Goal: Information Seeking & Learning: Learn about a topic

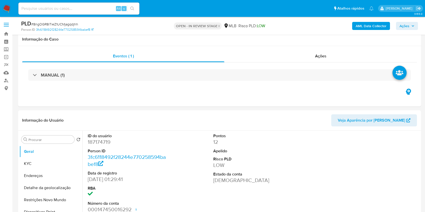
select select "10"
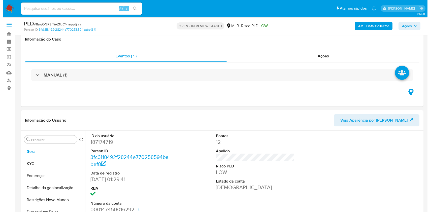
scroll to position [101, 0]
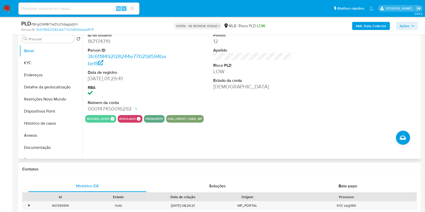
click at [107, 45] on dd "187174719" at bounding box center [127, 41] width 79 height 7
copy dd "187174719"
click at [366, 24] on b "AML Data Collector" at bounding box center [371, 26] width 31 height 8
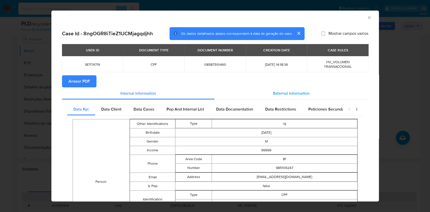
click at [298, 98] on div "External information" at bounding box center [292, 93] width 154 height 12
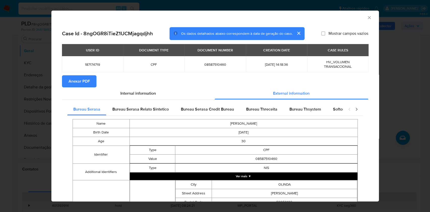
click at [87, 82] on span "Anexar PDF" at bounding box center [79, 81] width 21 height 11
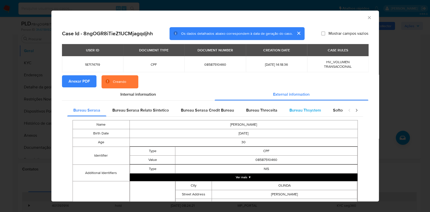
click at [305, 114] on div "Bureau Thsystem" at bounding box center [306, 110] width 44 height 12
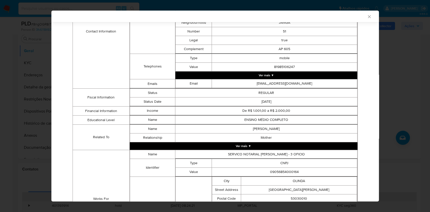
scroll to position [367, 0]
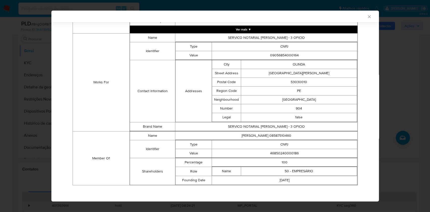
click at [285, 149] on td "46850240000186" at bounding box center [284, 153] width 145 height 9
copy td "46850240000186"
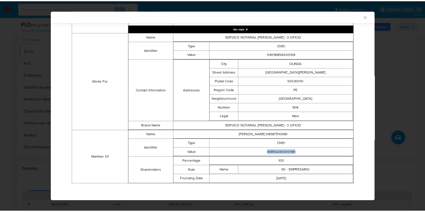
scroll to position [366, 0]
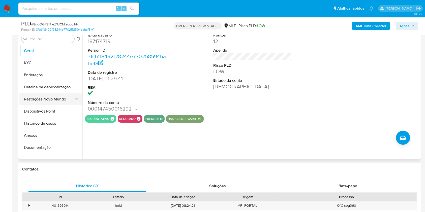
click at [51, 105] on button "Restrições Novo Mundo" at bounding box center [48, 99] width 59 height 12
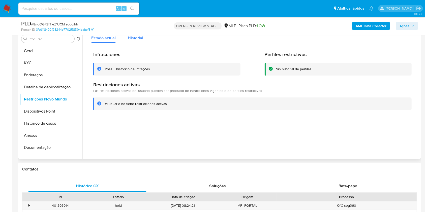
click at [137, 41] on span "Historial" at bounding box center [135, 38] width 15 height 6
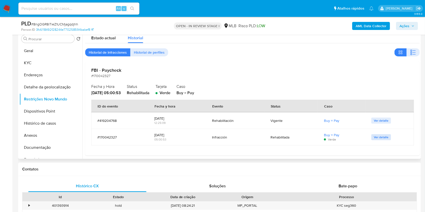
click at [374, 140] on span "Ver detalle" at bounding box center [381, 137] width 15 height 5
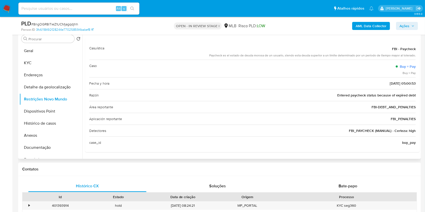
scroll to position [18, 0]
click at [29, 57] on button "Geral" at bounding box center [48, 51] width 59 height 12
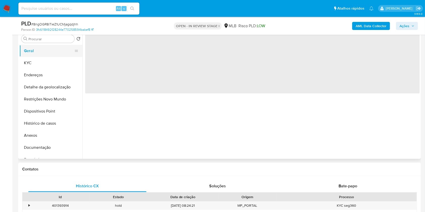
scroll to position [0, 0]
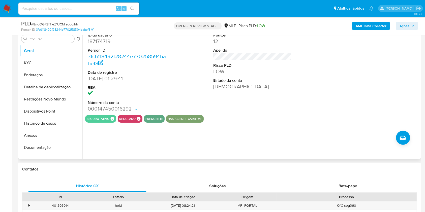
copy td "46850240000186"
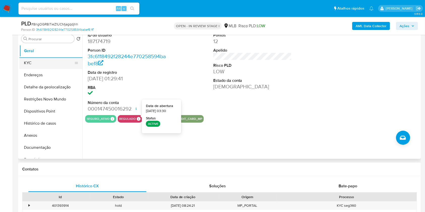
click at [50, 69] on button "KYC" at bounding box center [48, 63] width 59 height 12
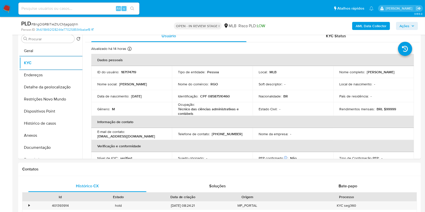
copy td "46850240000186"
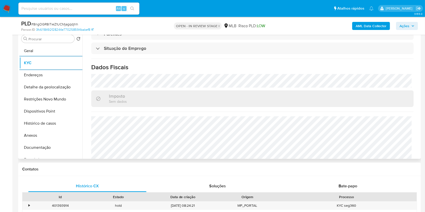
scroll to position [216, 0]
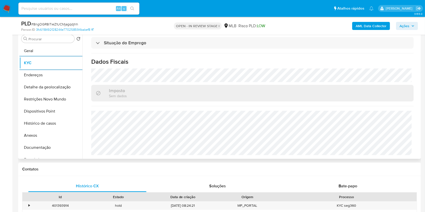
copy td "46850240000186"
click at [34, 93] on button "Detalhe da geolocalização" at bounding box center [48, 87] width 59 height 12
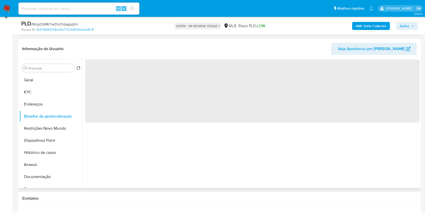
scroll to position [72, 0]
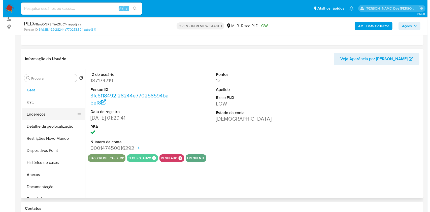
scroll to position [83, 0]
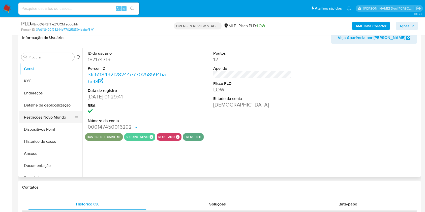
select select "10"
click at [47, 111] on button "Detalhe da geolocalização" at bounding box center [48, 105] width 59 height 12
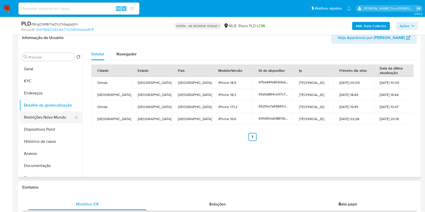
click at [43, 120] on button "Restrições Novo Mundo" at bounding box center [48, 117] width 59 height 12
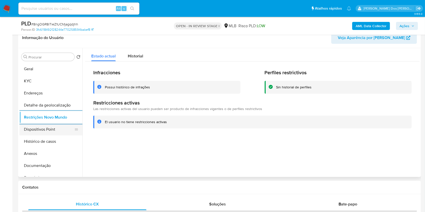
click at [47, 136] on button "Dispositivos Point" at bounding box center [48, 129] width 59 height 12
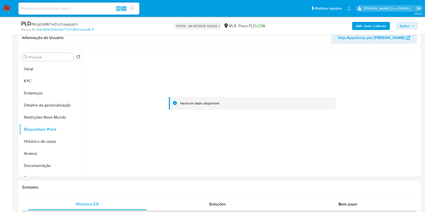
click at [414, 16] on span "3.155.0" at bounding box center [418, 14] width 8 height 4
click at [405, 37] on div "Informação do Usuário Veja Aparência por Pessoa" at bounding box center [219, 38] width 403 height 20
click at [410, 29] on button "Ações" at bounding box center [407, 26] width 22 height 8
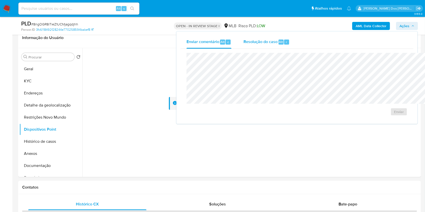
click at [243, 48] on div "Resolução do caso Alt r" at bounding box center [266, 42] width 46 height 13
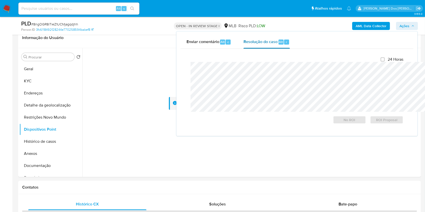
click at [243, 45] on div "Resolução do caso Alt r" at bounding box center [266, 42] width 46 height 13
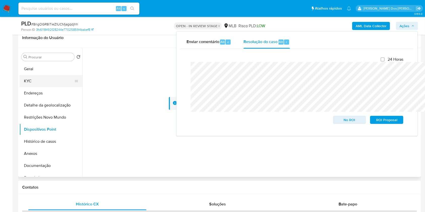
click at [41, 87] on button "KYC" at bounding box center [48, 81] width 59 height 12
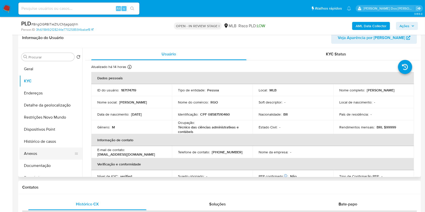
click at [38, 160] on button "Anexos" at bounding box center [48, 154] width 59 height 12
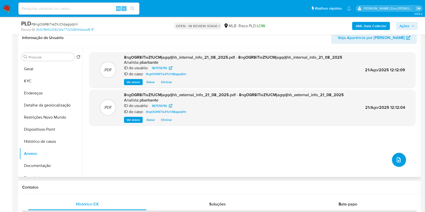
click at [397, 163] on icon "upload-file" at bounding box center [399, 160] width 6 height 6
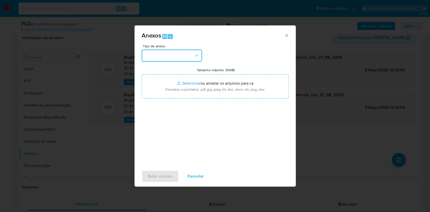
click at [166, 50] on button "button" at bounding box center [172, 56] width 60 height 12
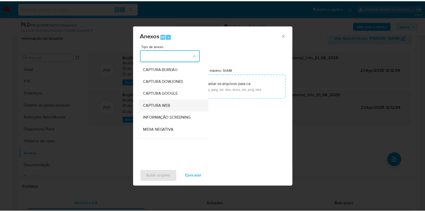
scroll to position [63, 0]
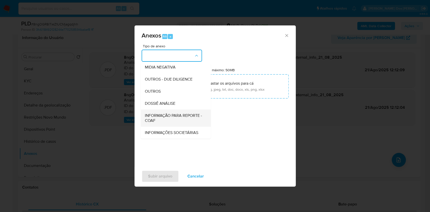
click at [160, 113] on span "INFORMAÇÃO PARA REPORTE - COAF" at bounding box center [174, 118] width 59 height 10
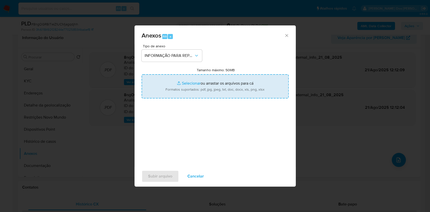
type input "C:\fakepath\SAR - XXX - CPF 08587510460 - RAFAEL GOMES DE OLIVEIRA.pdf"
type input "C:\fakepath\Mulan 187174719_2025_08_18_12_01_47.xlsx"
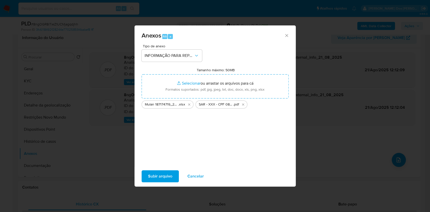
click at [148, 178] on span "Subir arquivo" at bounding box center [160, 176] width 24 height 11
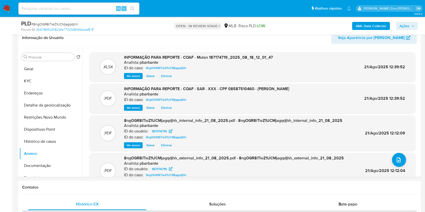
click at [403, 23] on span "Ações" at bounding box center [404, 26] width 10 height 8
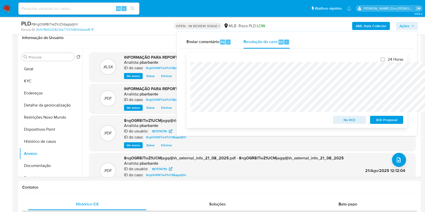
click at [383, 119] on span "ROI Proposal" at bounding box center [387, 119] width 26 height 7
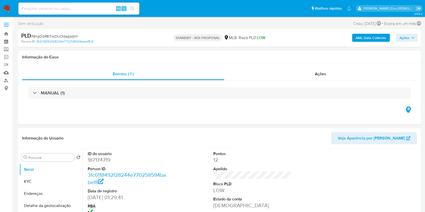
select select "10"
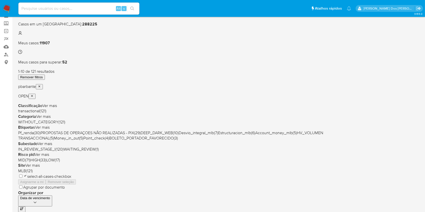
scroll to position [33, 0]
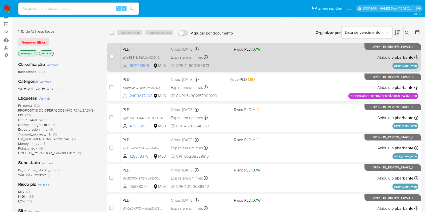
click at [302, 64] on div "PLD zsYo8B8YIL46oVJpHOO4CjNL 157223809 MLB Risco PLD: LOW Criou: 14/08/2025 Cri…" at bounding box center [269, 57] width 298 height 25
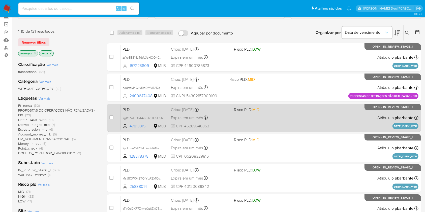
click at [275, 128] on div "PLD Yg1YPkduD5TAcZulx5lG5H5h 47813315 MLB Risco PLD: MID Criou: 14/08/2025 Crio…" at bounding box center [269, 117] width 298 height 25
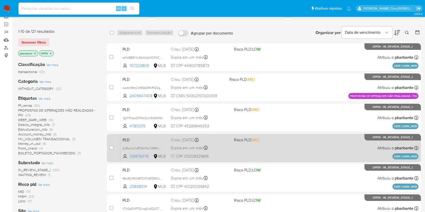
click at [270, 160] on div "PLD 2yBumuCdR3sHXw7d94hiGqVS 128878378 MLB Risco PLD: MID Criou: 14/08/2025 Cri…" at bounding box center [269, 147] width 298 height 25
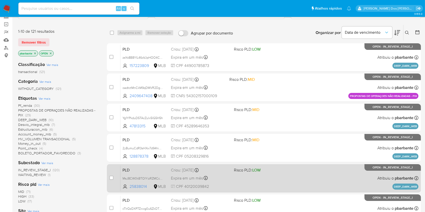
click at [273, 191] on div "PLD MsJ8CW0kBTOIYizRZMCcOThR 25838014 MLB Risco PLD: LOW Criou: 14/08/2025 Crio…" at bounding box center [269, 178] width 298 height 25
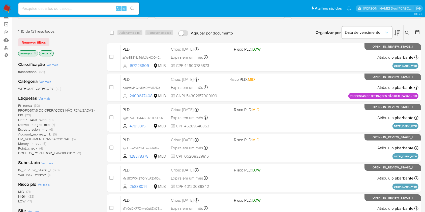
click at [33, 122] on span "DEEP_DARK_WEB" at bounding box center [32, 119] width 28 height 5
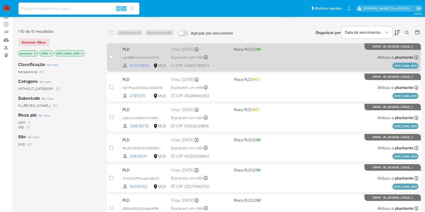
click at [238, 66] on div "PLD zsYo8B8YIL46oVJpHOO4CjNL 157223809 MLB Risco PLD: LOW Criou: 14/08/2025 Cri…" at bounding box center [269, 57] width 298 height 25
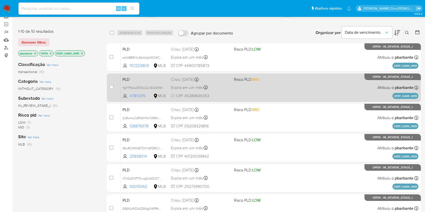
click at [230, 91] on div "Expira em um mês Expira em 28/09/2025 11:57:26" at bounding box center [200, 87] width 59 height 7
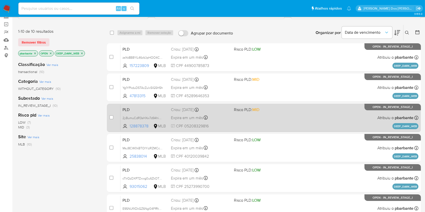
click at [230, 121] on div "Expira em um mês Expira em 28/09/2025 11:57:24" at bounding box center [200, 117] width 59 height 7
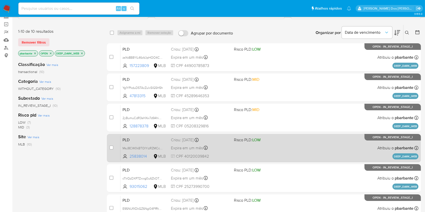
click at [230, 143] on div "Criou: 14/08/2025 Criou: 14/08/2025 11:57:21" at bounding box center [200, 140] width 59 height 6
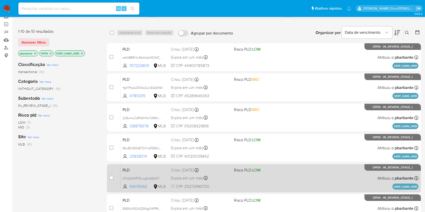
click at [230, 182] on div "Expira em um mês Expira em 28/09/2025 11:57:18" at bounding box center [200, 178] width 59 height 7
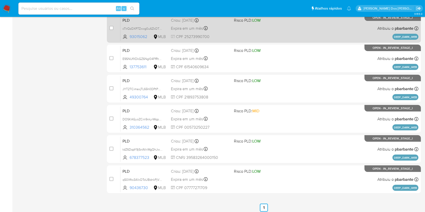
scroll to position [225, 0]
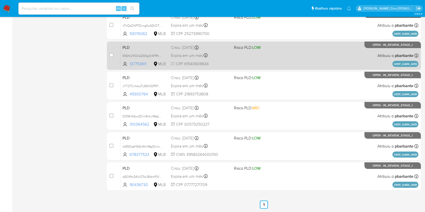
click at [230, 52] on div "Expira em um mês Expira em 28/09/2025 11:57:14" at bounding box center [200, 55] width 59 height 7
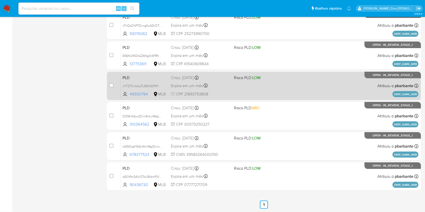
click at [238, 73] on div "PLD JYT2TCimaxjTL65h0DPtPUWM 49300764 MLB Risco PLD: LOW Criou: 14/08/2025 Crio…" at bounding box center [269, 85] width 298 height 25
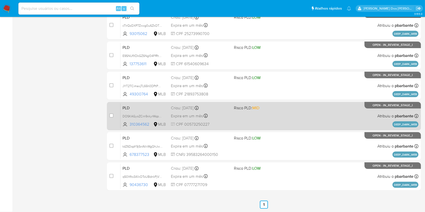
click at [230, 113] on div "Expira em um mês Expira em 28/09/2025 11:57:07" at bounding box center [200, 116] width 59 height 7
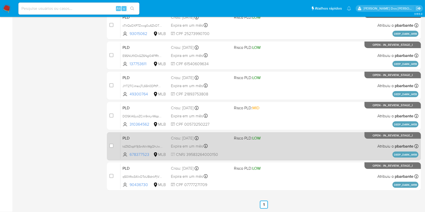
click at [230, 143] on div "Expira em um mês Expira em 28/09/2025 11:57:03" at bounding box center [200, 146] width 59 height 7
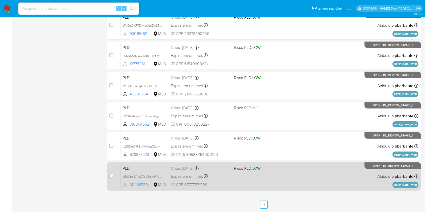
click at [240, 171] on div "PLD q50Xfto3A1xOToUBdnkPjVNJ 90436730 MLB Risco PLD: LOW Criou: 14/08/2025 Crio…" at bounding box center [269, 176] width 298 height 25
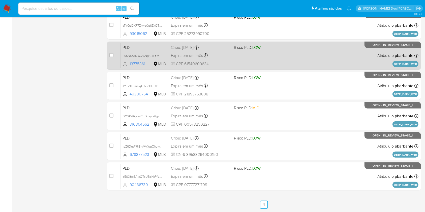
scroll to position [0, 0]
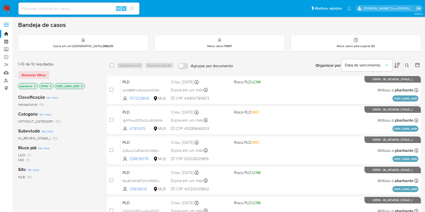
click at [81, 88] on icon "close-filter" at bounding box center [81, 86] width 3 height 3
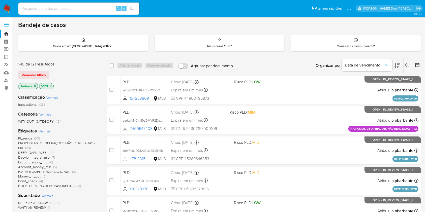
click at [42, 145] on span "PROPOSTAS DE OPERAÇOES NÃO REALIZADAS - PIX" at bounding box center [56, 146] width 77 height 10
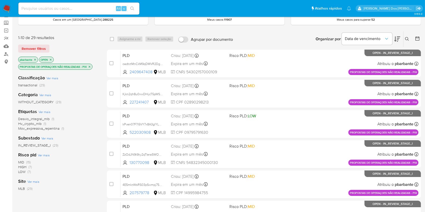
scroll to position [27, 0]
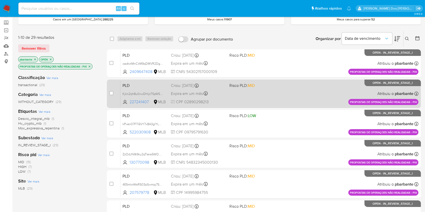
click at [258, 103] on div "PLD Kjkn2qh8u0xwDHijcT5pWSkZ 227241407 MLB Risco PLD: MID Criou: 14/08/2025 Cri…" at bounding box center [269, 93] width 298 height 25
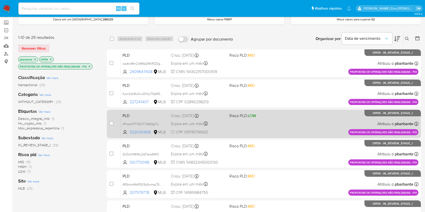
click at [256, 118] on span "Risco PLD: LOW" at bounding box center [242, 116] width 27 height 6
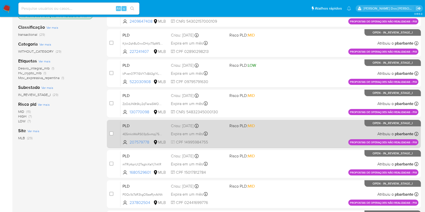
scroll to position [87, 0]
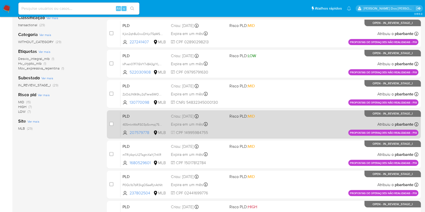
click at [257, 137] on div "PLD 4E5mknWsRS03pSwmpj75RsRd 207579778 MLB Risco PLD: MID Criou: 14/08/2025 Cri…" at bounding box center [269, 124] width 298 height 25
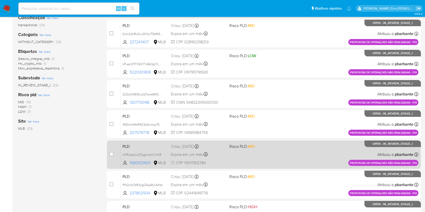
click at [255, 149] on span "Risco PLD: MID" at bounding box center [241, 147] width 25 height 6
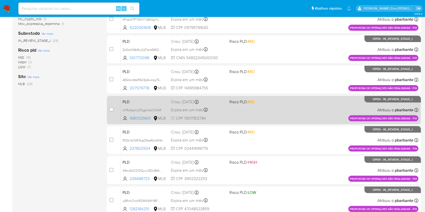
scroll to position [141, 0]
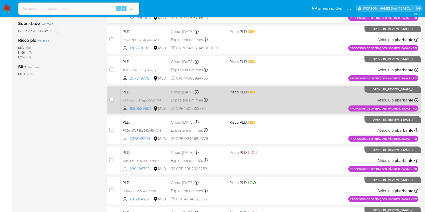
click at [256, 143] on div "PLD P0Qc1b7bR3kgO5seRjnAtNIt 237802504 MLB Risco PLD: MID Criou: 14/08/2025 Cri…" at bounding box center [269, 130] width 298 height 25
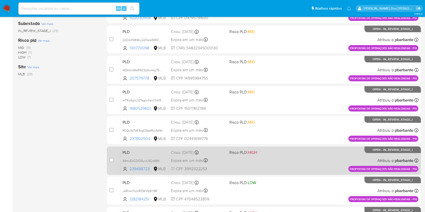
click at [248, 173] on div "PLD 49mxEzCDlDGyvIJSOc84Kon3 239488723 MLB Risco PLD: HIGH Criou: 14/08/2025 Cr…" at bounding box center [269, 160] width 298 height 25
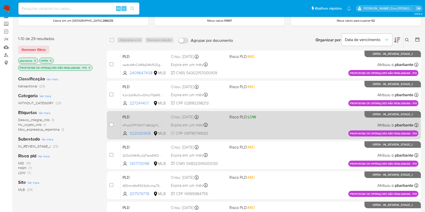
scroll to position [27, 0]
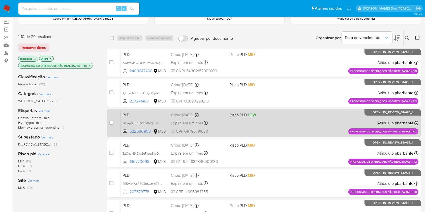
click at [248, 164] on div "PLD ZzOdJN9t9ky2qTIera5WObvW 130770098 MLB Risco PLD: MID Criou: 14/08/2025 Cri…" at bounding box center [269, 153] width 298 height 25
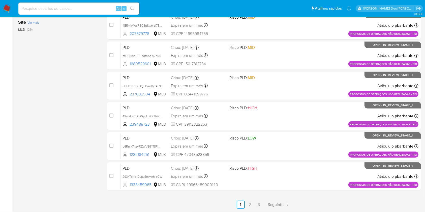
scroll to position [225, 0]
click at [248, 166] on span "Risco PLD: HIGH" at bounding box center [243, 169] width 28 height 6
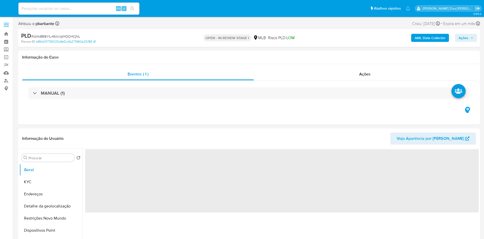
select select "10"
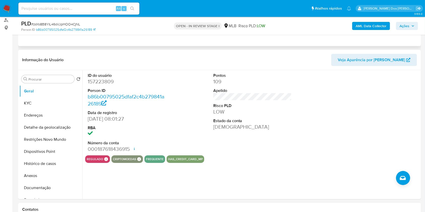
scroll to position [61, 0]
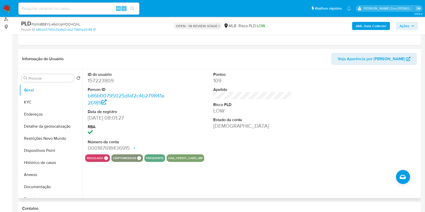
click at [97, 84] on dd "157223809" at bounding box center [127, 80] width 79 height 7
copy dd "157223809"
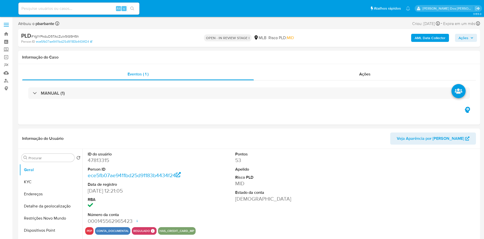
select select "10"
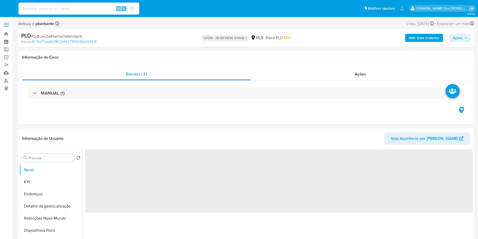
select select "10"
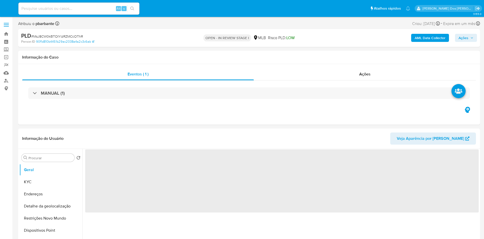
select select "10"
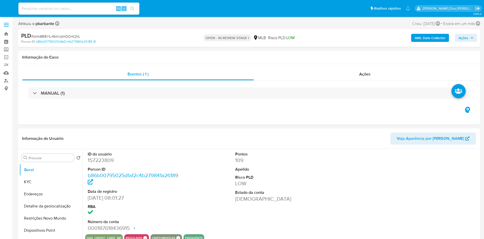
select select "10"
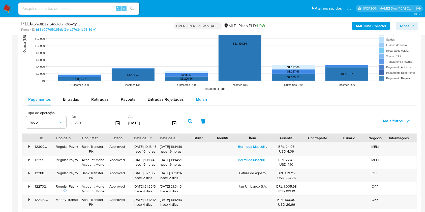
click at [200, 106] on div "Mulan" at bounding box center [201, 100] width 11 height 12
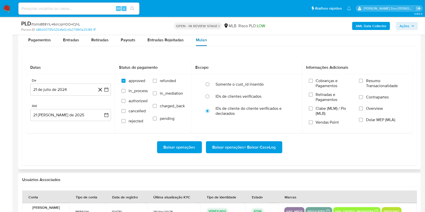
scroll to position [562, 0]
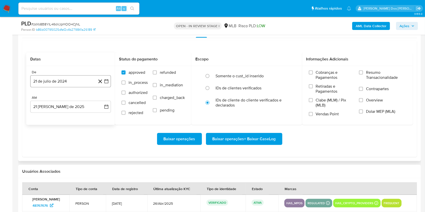
click at [108, 84] on icon "button" at bounding box center [106, 81] width 5 height 5
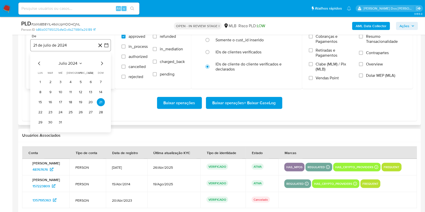
scroll to position [602, 0]
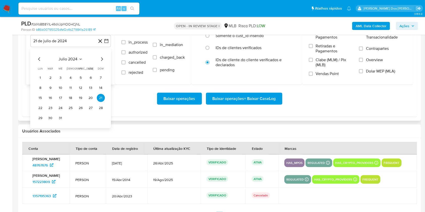
click at [102, 62] on icon "Mes siguiente" at bounding box center [102, 59] width 6 height 6
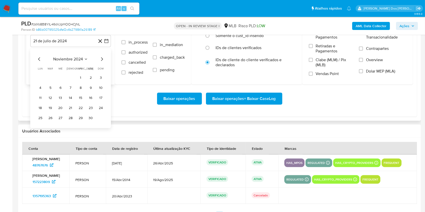
click at [102, 62] on icon "Mes siguiente" at bounding box center [102, 59] width 6 height 6
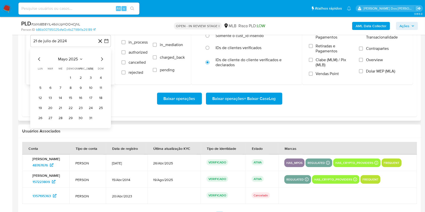
click at [102, 62] on icon "Mes siguiente" at bounding box center [102, 59] width 6 height 6
click at [49, 82] on button "1" at bounding box center [50, 78] width 8 height 8
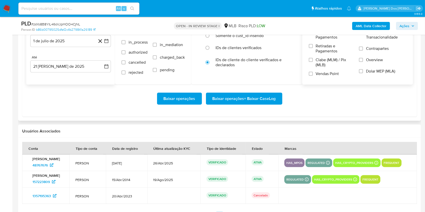
click at [384, 39] on span "Resumo Transacionalidade" at bounding box center [386, 35] width 40 height 10
click at [363, 34] on input "Resumo Transacionalidade" at bounding box center [361, 32] width 4 height 4
click at [265, 104] on span "Baixar operações + Baixar CaseLog" at bounding box center [243, 98] width 63 height 11
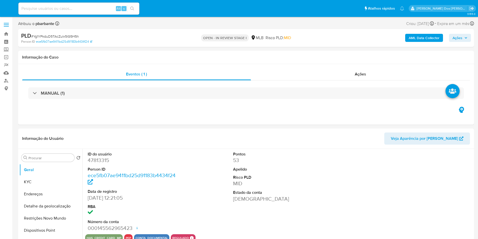
select select "10"
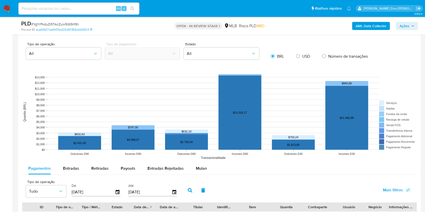
scroll to position [411, 0]
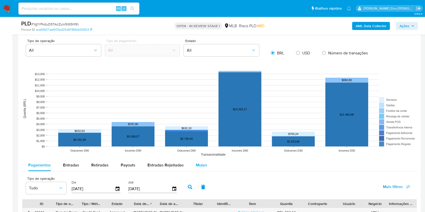
click at [199, 168] on span "Mulan" at bounding box center [201, 165] width 11 height 6
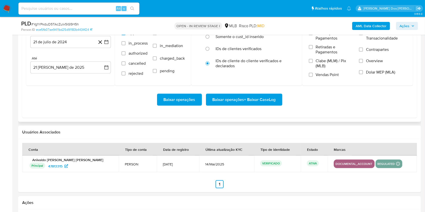
scroll to position [584, 0]
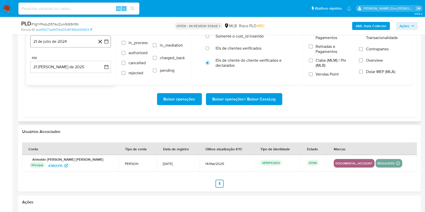
click at [106, 44] on icon "button" at bounding box center [106, 41] width 5 height 5
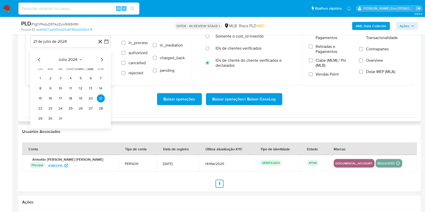
click at [101, 63] on icon "Mes siguiente" at bounding box center [102, 60] width 6 height 6
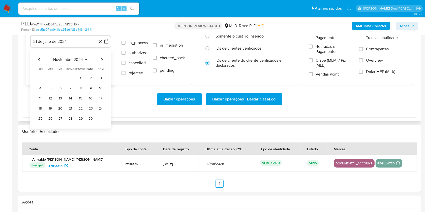
click at [101, 63] on icon "Mes siguiente" at bounding box center [102, 60] width 6 height 6
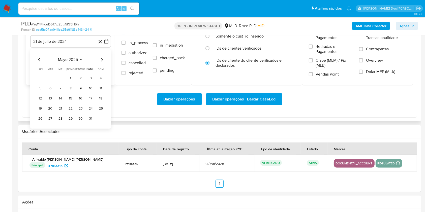
click at [101, 63] on icon "Mes siguiente" at bounding box center [102, 60] width 6 height 6
click at [52, 82] on button "1" at bounding box center [50, 78] width 8 height 8
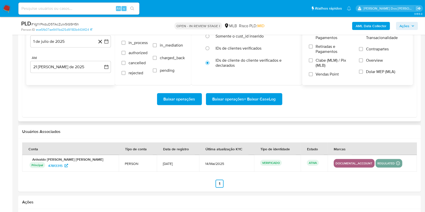
click at [362, 46] on label "Resumo Transacionalidade" at bounding box center [382, 38] width 47 height 16
click at [362, 35] on input "Resumo Transacionalidade" at bounding box center [361, 33] width 4 height 4
click at [233, 105] on span "Baixar operações + Baixar CaseLog" at bounding box center [243, 99] width 63 height 11
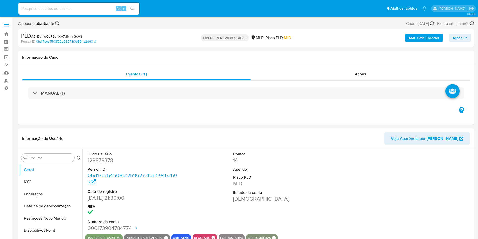
select select "10"
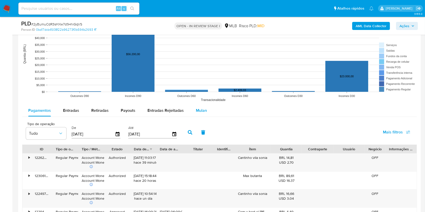
scroll to position [466, 0]
click at [199, 127] on div "Tipo de operação Tudo De [DATE] Até [DATE] Mais filtros" at bounding box center [219, 131] width 395 height 25
click at [200, 116] on div "Mulan" at bounding box center [201, 110] width 11 height 12
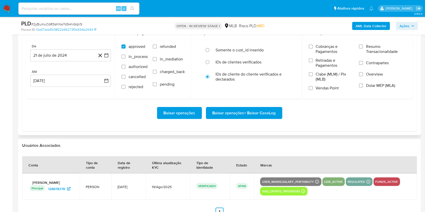
scroll to position [570, 0]
click at [106, 58] on icon "button" at bounding box center [106, 55] width 5 height 5
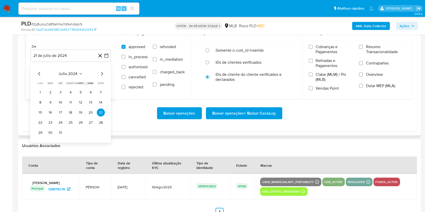
click at [102, 77] on icon "Mes siguiente" at bounding box center [102, 74] width 6 height 6
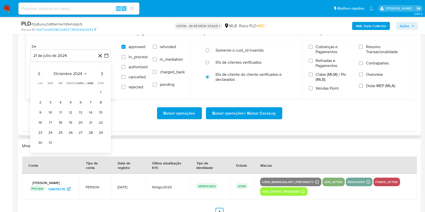
click at [102, 77] on icon "Mes siguiente" at bounding box center [102, 74] width 6 height 6
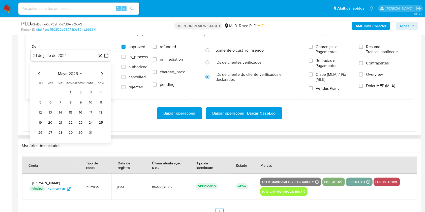
click at [102, 77] on icon "Mes siguiente" at bounding box center [102, 74] width 6 height 6
click at [48, 97] on button "1" at bounding box center [50, 92] width 8 height 8
click at [377, 54] on span "Resumo Transacionalidade" at bounding box center [386, 49] width 40 height 10
click at [363, 49] on input "Resumo Transacionalidade" at bounding box center [361, 47] width 4 height 4
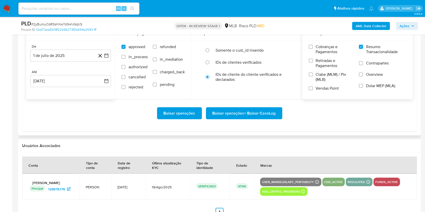
click at [259, 119] on span "Baixar operações + Baixar CaseLog" at bounding box center [243, 113] width 63 height 11
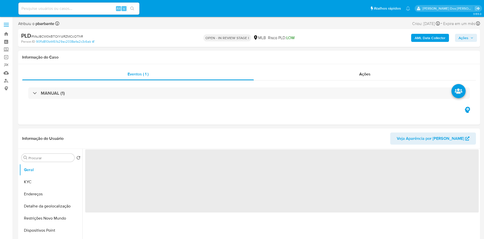
select select "10"
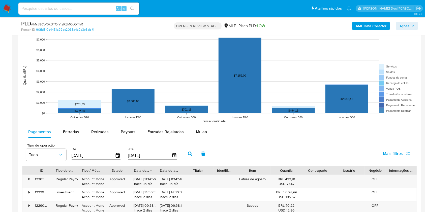
scroll to position [472, 0]
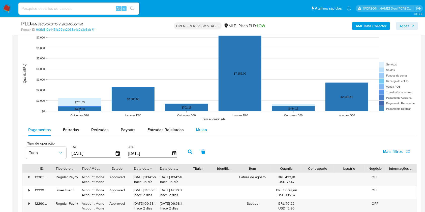
click at [200, 133] on span "Mulan" at bounding box center [201, 130] width 11 height 6
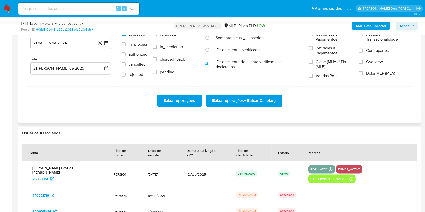
scroll to position [611, 0]
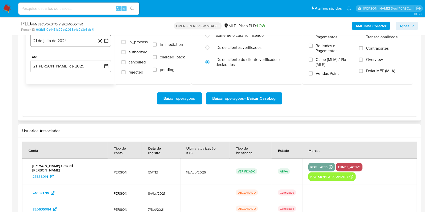
click at [109, 47] on button "21 de julio de 2024" at bounding box center [70, 41] width 81 height 12
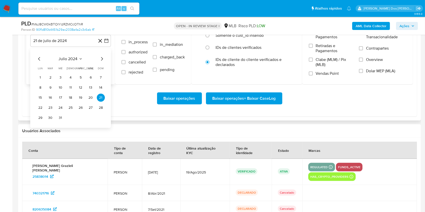
click at [103, 62] on icon "Mes siguiente" at bounding box center [102, 59] width 6 height 6
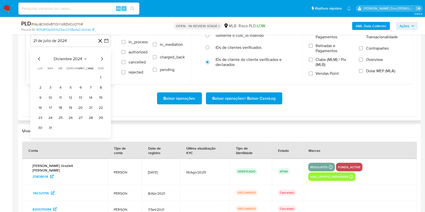
click at [103, 62] on icon "Mes siguiente" at bounding box center [102, 59] width 6 height 6
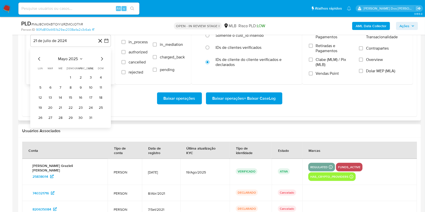
click at [103, 62] on icon "Mes siguiente" at bounding box center [102, 59] width 6 height 6
click at [47, 82] on button "1" at bounding box center [50, 78] width 8 height 8
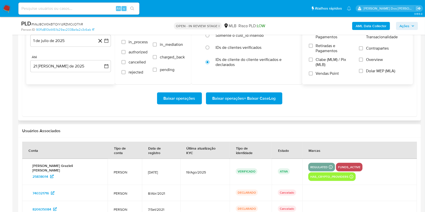
click at [375, 40] on span "Resumo Transacionalidade" at bounding box center [386, 34] width 40 height 10
click at [363, 34] on input "Resumo Transacionalidade" at bounding box center [361, 32] width 4 height 4
click at [251, 104] on span "Baixar operações + Baixar CaseLog" at bounding box center [243, 98] width 63 height 11
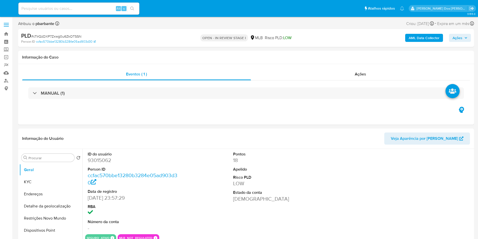
select select "10"
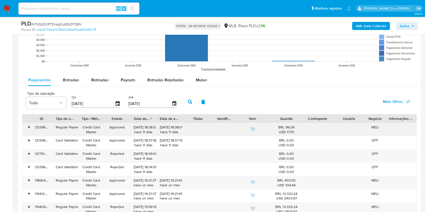
scroll to position [523, 0]
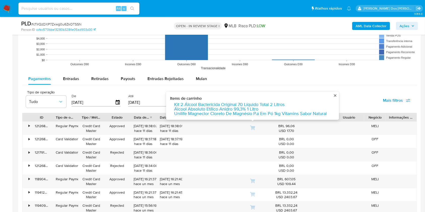
click at [196, 73] on rect at bounding box center [219, 22] width 395 height 101
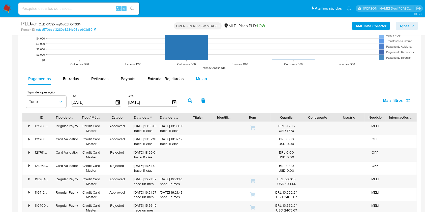
click at [196, 83] on div "Mulan" at bounding box center [201, 79] width 11 height 12
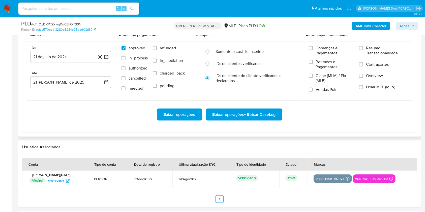
scroll to position [597, 0]
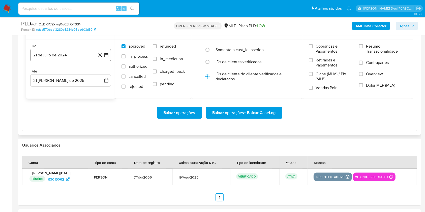
click at [110, 61] on button "21 de julio de 2024" at bounding box center [70, 55] width 81 height 12
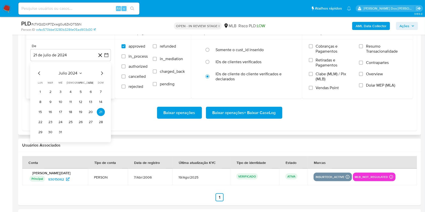
click at [103, 76] on icon "Mes siguiente" at bounding box center [102, 73] width 6 height 6
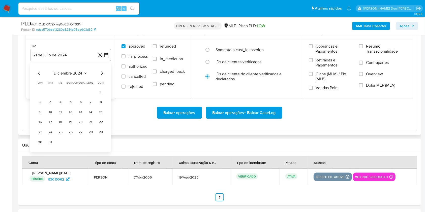
click at [103, 76] on icon "Mes siguiente" at bounding box center [102, 73] width 6 height 6
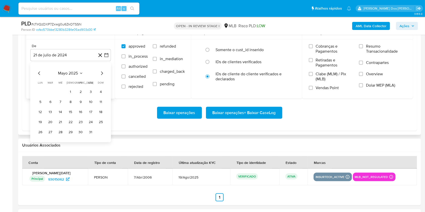
click at [103, 76] on icon "Mes siguiente" at bounding box center [102, 73] width 6 height 6
click at [39, 75] on icon "Mes anterior" at bounding box center [39, 74] width 2 height 4
click at [51, 96] on button "1" at bounding box center [50, 92] width 8 height 8
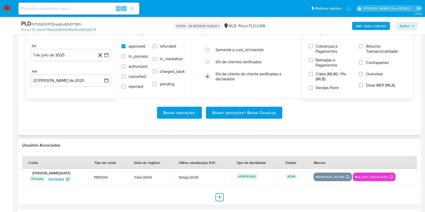
click at [370, 60] on label "Resumo Transacionalidade" at bounding box center [382, 52] width 47 height 16
click at [363, 48] on input "Resumo Transacionalidade" at bounding box center [361, 46] width 4 height 4
click at [245, 118] on span "Baixar operações + Baixar CaseLog" at bounding box center [243, 112] width 63 height 11
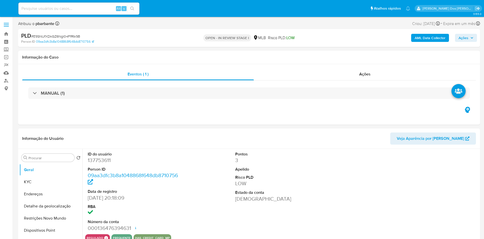
select select "10"
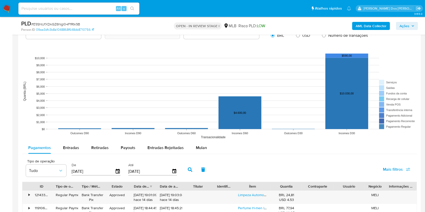
scroll to position [456, 0]
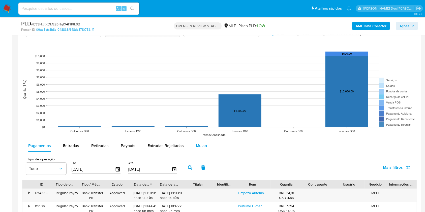
click at [198, 149] on span "Mulan" at bounding box center [201, 146] width 11 height 6
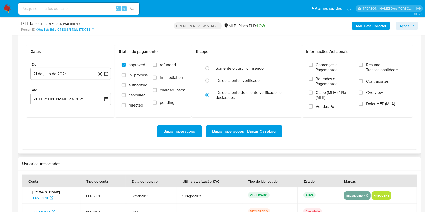
scroll to position [579, 0]
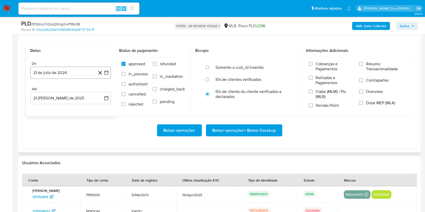
click at [108, 75] on icon "button" at bounding box center [106, 73] width 4 height 4
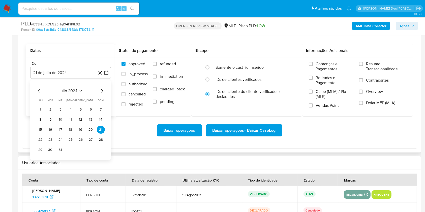
click at [102, 94] on icon "Mes siguiente" at bounding box center [102, 91] width 6 height 6
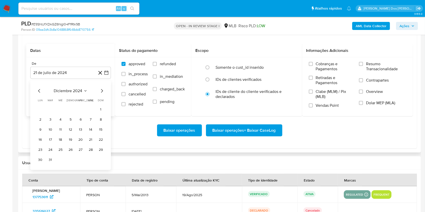
click at [102, 94] on icon "Mes siguiente" at bounding box center [102, 91] width 6 height 6
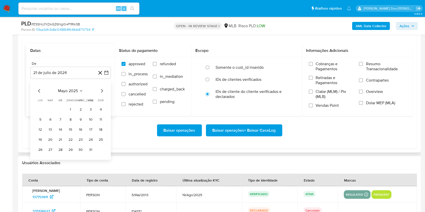
click at [102, 94] on icon "Mes siguiente" at bounding box center [102, 91] width 6 height 6
click at [51, 114] on button "1" at bounding box center [50, 110] width 8 height 8
click at [376, 72] on span "Resumo Transacionalidade" at bounding box center [386, 66] width 40 height 10
click at [363, 66] on input "Resumo Transacionalidade" at bounding box center [361, 64] width 4 height 4
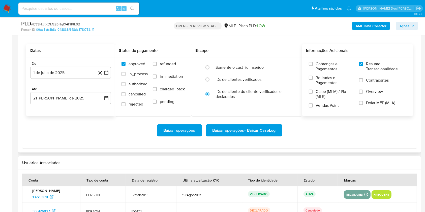
click at [251, 136] on span "Baixar operações + Baixar CaseLog" at bounding box center [243, 130] width 63 height 11
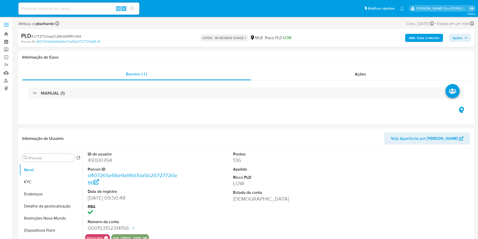
select select "10"
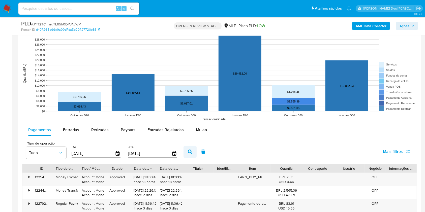
scroll to position [464, 0]
click at [204, 136] on div "Mulan" at bounding box center [201, 130] width 11 height 12
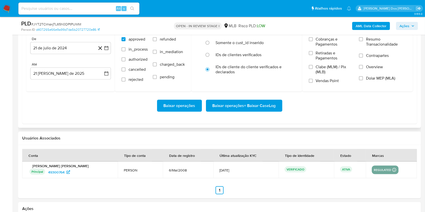
scroll to position [595, 0]
click at [107, 50] on icon "button" at bounding box center [106, 47] width 5 height 5
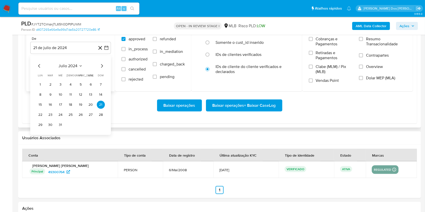
click at [100, 69] on icon "Mes siguiente" at bounding box center [102, 66] width 6 height 6
click at [102, 68] on icon "Mes siguiente" at bounding box center [102, 66] width 2 height 4
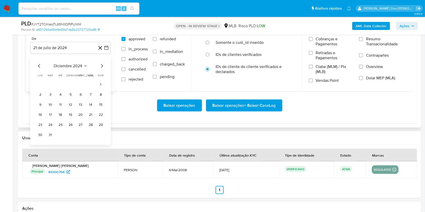
click at [102, 68] on icon "Mes siguiente" at bounding box center [102, 66] width 2 height 4
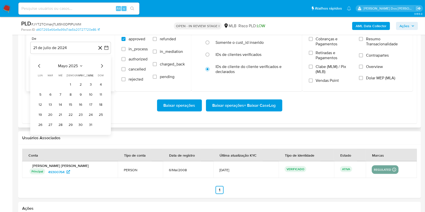
click at [102, 68] on icon "Mes siguiente" at bounding box center [102, 66] width 2 height 4
click at [50, 89] on button "1" at bounding box center [50, 85] width 8 height 8
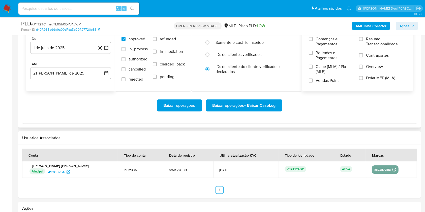
click at [384, 47] on span "Resumo Transacionalidade" at bounding box center [386, 42] width 40 height 10
click at [363, 41] on input "Resumo Transacionalidade" at bounding box center [361, 39] width 4 height 4
click at [259, 111] on span "Baixar operações + Baixar CaseLog" at bounding box center [243, 105] width 63 height 11
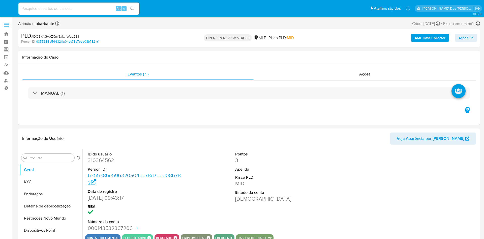
select select "10"
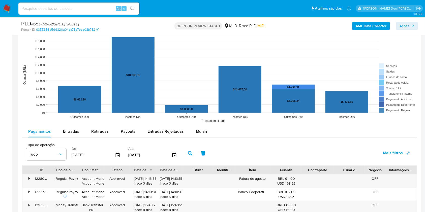
click at [204, 148] on div "Tipo de operação Tudo De [DATE] Até [DATE] Mais filtros" at bounding box center [219, 152] width 395 height 25
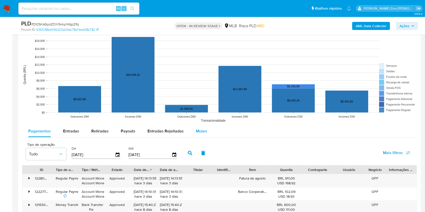
click at [202, 134] on span "Mulan" at bounding box center [201, 131] width 11 height 6
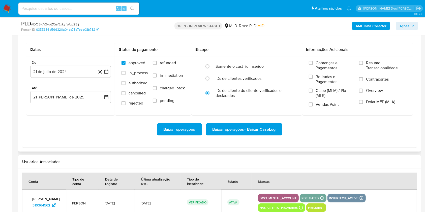
scroll to position [563, 0]
click at [108, 74] on icon "button" at bounding box center [106, 72] width 4 height 4
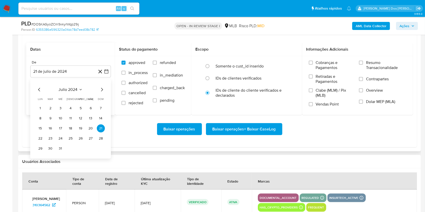
click at [102, 93] on icon "Mes siguiente" at bounding box center [102, 90] width 6 height 6
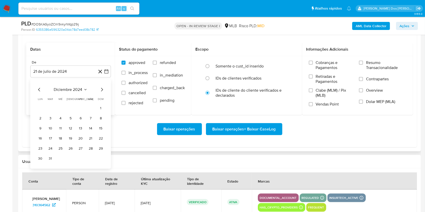
click at [102, 93] on icon "Mes siguiente" at bounding box center [102, 90] width 6 height 6
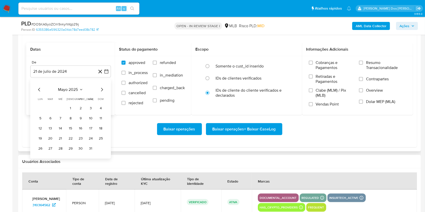
click at [102, 93] on icon "Mes siguiente" at bounding box center [102, 90] width 6 height 6
click at [104, 93] on icon "Mes siguiente" at bounding box center [102, 90] width 6 height 6
click at [50, 112] on button "1" at bounding box center [50, 108] width 8 height 8
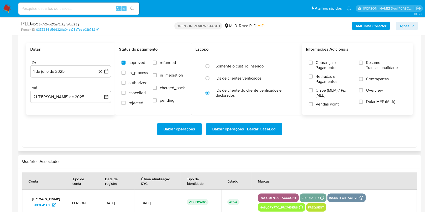
click at [378, 70] on span "Resumo Transacionalidade" at bounding box center [386, 65] width 40 height 10
click at [363, 65] on input "Resumo Transacionalidade" at bounding box center [361, 63] width 4 height 4
click at [246, 135] on span "Baixar operações + Baixar CaseLog" at bounding box center [243, 129] width 63 height 11
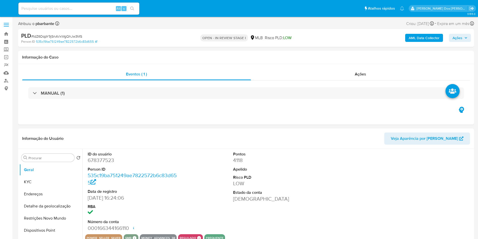
select select "10"
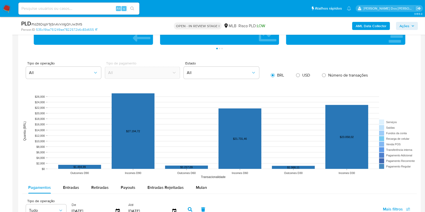
scroll to position [415, 0]
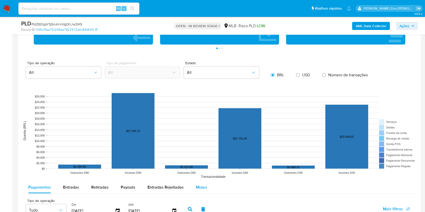
click at [198, 190] on span "Mulan" at bounding box center [201, 187] width 11 height 6
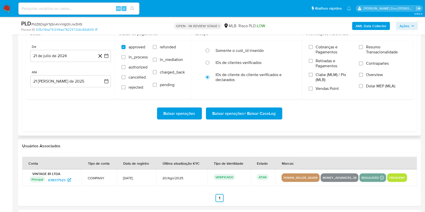
scroll to position [597, 0]
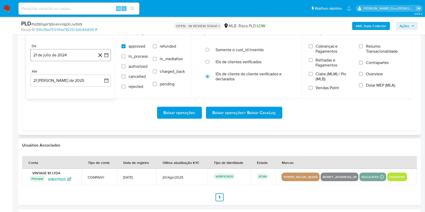
click at [107, 58] on icon "button" at bounding box center [106, 55] width 5 height 5
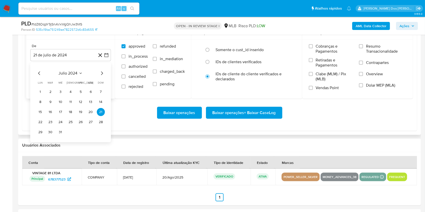
click at [102, 75] on icon "Mes siguiente" at bounding box center [102, 74] width 2 height 4
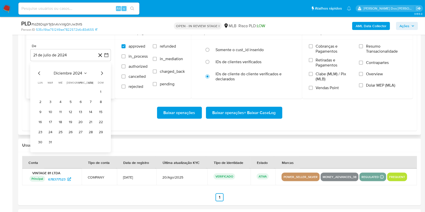
click at [102, 75] on icon "Mes siguiente" at bounding box center [102, 74] width 2 height 4
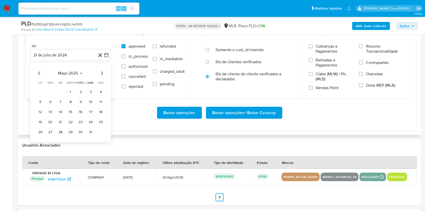
click at [102, 75] on icon "Mes siguiente" at bounding box center [102, 74] width 2 height 4
click at [54, 96] on button "1" at bounding box center [50, 92] width 8 height 8
click at [381, 60] on label "Resumo Transacionalidade" at bounding box center [382, 52] width 47 height 16
click at [363, 48] on input "Resumo Transacionalidade" at bounding box center [361, 46] width 4 height 4
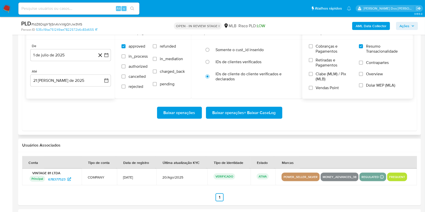
click at [253, 118] on span "Baixar operações + Baixar CaseLog" at bounding box center [243, 112] width 63 height 11
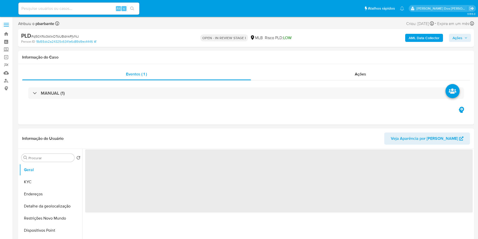
select select "10"
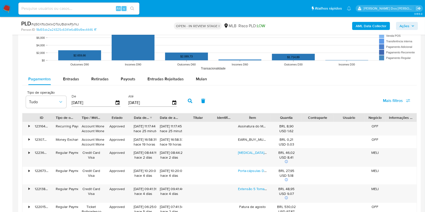
scroll to position [502, 0]
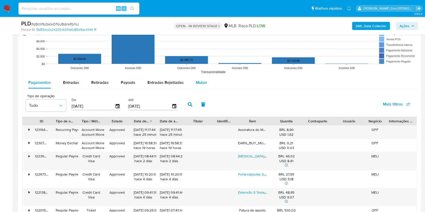
click at [200, 85] on span "Mulan" at bounding box center [201, 83] width 11 height 6
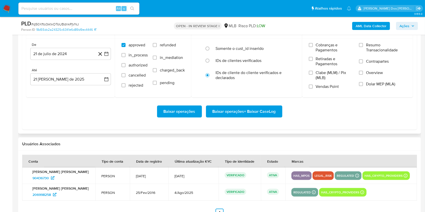
scroll to position [581, 0]
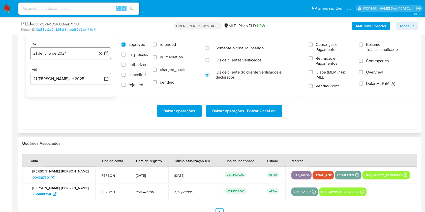
click at [105, 59] on button "21 de julio de 2024" at bounding box center [70, 53] width 81 height 12
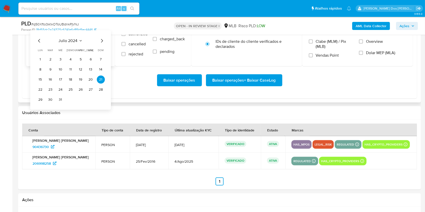
scroll to position [612, 0]
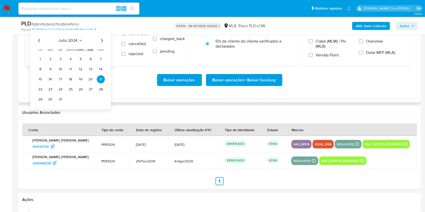
click at [102, 44] on icon "Mes siguiente" at bounding box center [102, 41] width 6 height 6
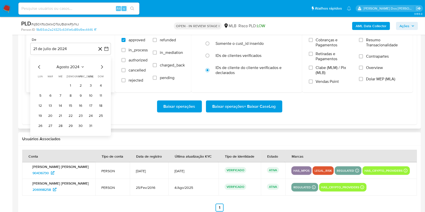
scroll to position [585, 0]
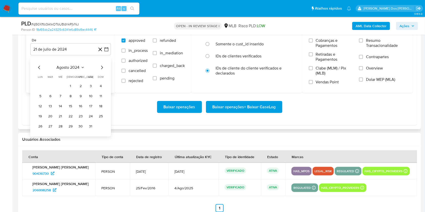
click at [102, 71] on icon "Mes siguiente" at bounding box center [102, 68] width 6 height 6
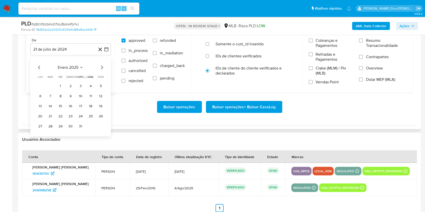
click at [102, 71] on icon "Mes siguiente" at bounding box center [102, 68] width 6 height 6
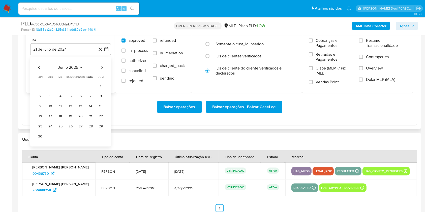
click at [102, 71] on icon "Mes siguiente" at bounding box center [102, 68] width 6 height 6
click at [47, 90] on td "1" at bounding box center [50, 86] width 8 height 8
click at [49, 90] on button "1" at bounding box center [50, 86] width 8 height 8
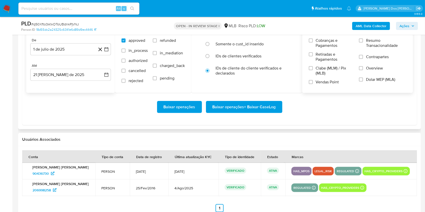
click at [369, 47] on span "Resumo Transacionalidade" at bounding box center [386, 43] width 40 height 10
click at [363, 43] on input "Resumo Transacionalidade" at bounding box center [361, 41] width 4 height 4
click at [258, 113] on span "Baixar operações + Baixar CaseLog" at bounding box center [243, 107] width 63 height 11
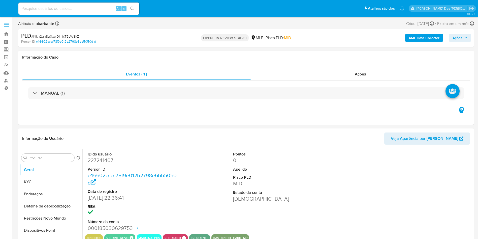
select select "10"
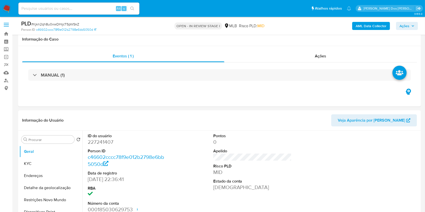
scroll to position [35, 0]
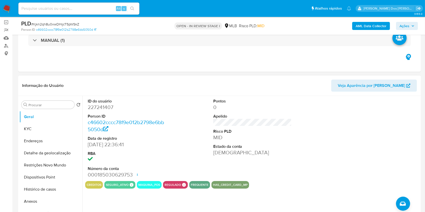
click at [104, 111] on dd "227241407" at bounding box center [127, 107] width 79 height 7
copy dd "227241407"
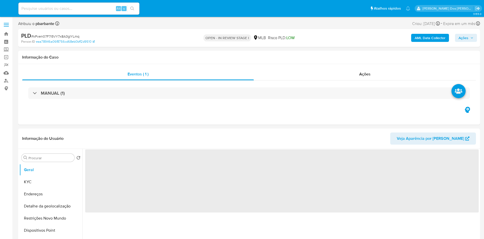
select select "10"
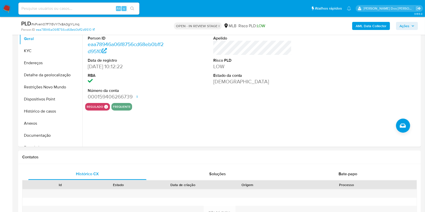
scroll to position [113, 0]
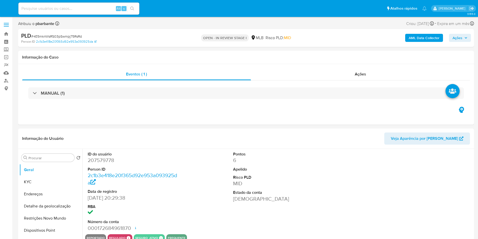
select select "10"
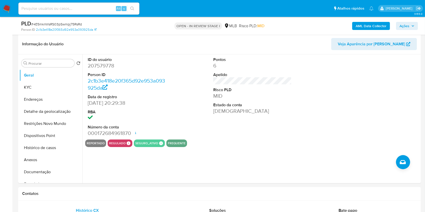
scroll to position [76, 0]
click at [47, 154] on button "Histórico de casos" at bounding box center [48, 148] width 59 height 12
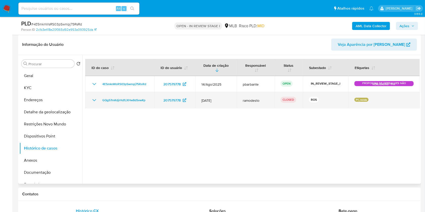
click at [93, 103] on icon "Mostrar/Ocultar" at bounding box center [94, 100] width 6 height 6
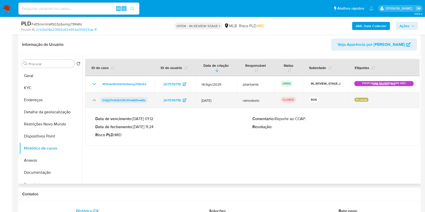
click at [143, 103] on span "GQg57mKdjrHdfLXHw8dSvwKp" at bounding box center [123, 100] width 43 height 6
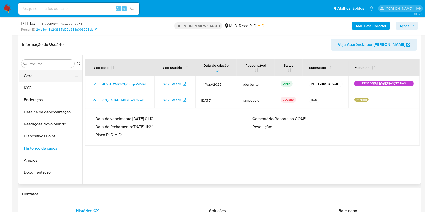
click at [38, 82] on button "Geral" at bounding box center [48, 76] width 59 height 12
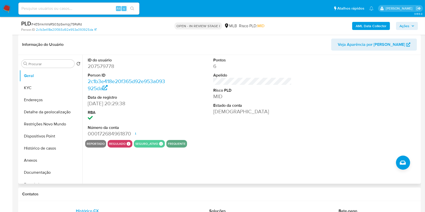
click at [102, 70] on dd "207579778" at bounding box center [127, 66] width 79 height 7
copy dd "207579778"
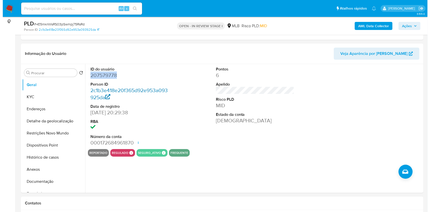
scroll to position [66, 0]
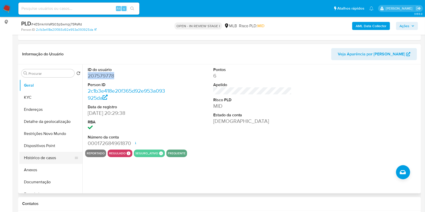
click at [62, 164] on button "Histórico de casos" at bounding box center [48, 158] width 59 height 12
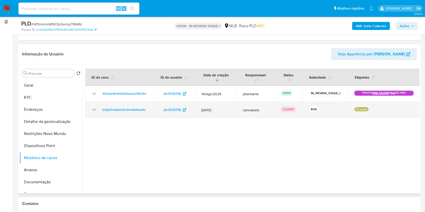
click at [92, 113] on icon "Mostrar/Ocultar" at bounding box center [94, 110] width 6 height 6
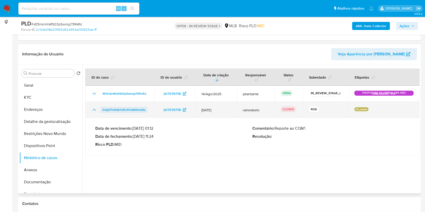
drag, startPoint x: 151, startPoint y: 118, endPoint x: 102, endPoint y: 120, distance: 48.9
click at [102, 118] on td "GQg57mKdjrHdfLXHw8dSvwKp" at bounding box center [119, 110] width 69 height 16
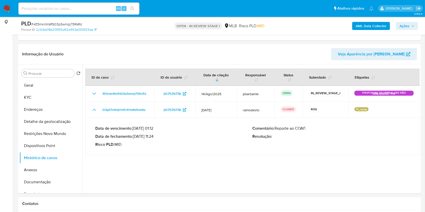
click at [403, 25] on span "Ações" at bounding box center [404, 26] width 10 height 8
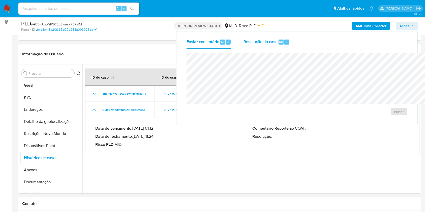
click at [247, 44] on div "Resolução do caso Alt r" at bounding box center [266, 42] width 46 height 13
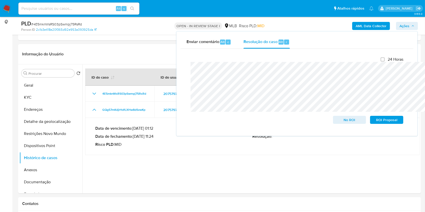
click at [362, 21] on div "AML Data Collector Ações Enviar comentário Alt c Resolução do caso Alt r Fecham…" at bounding box center [352, 26] width 131 height 12
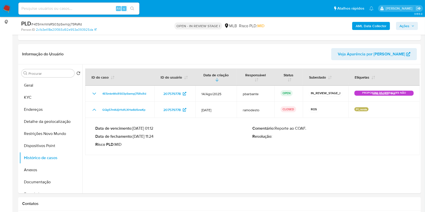
click at [363, 25] on b "AML Data Collector" at bounding box center [371, 26] width 31 height 8
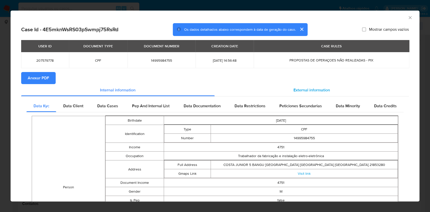
click at [327, 91] on div "External information" at bounding box center [312, 90] width 195 height 12
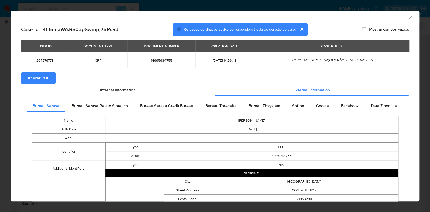
click at [46, 84] on span "Anexar PDF" at bounding box center [38, 78] width 21 height 11
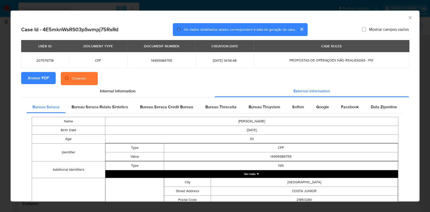
click at [408, 19] on icon "Fechar a janela" at bounding box center [410, 17] width 5 height 5
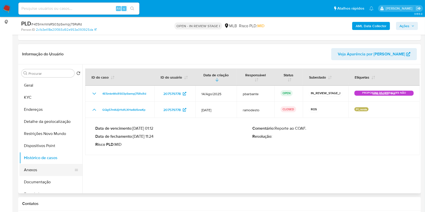
click at [34, 176] on button "Anexos" at bounding box center [48, 170] width 59 height 12
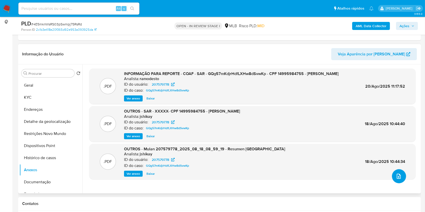
click at [396, 179] on icon "upload-file" at bounding box center [399, 176] width 6 height 6
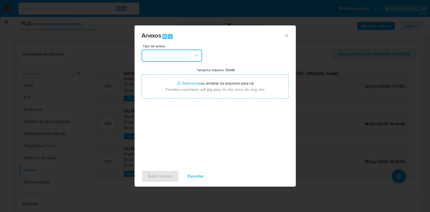
click at [168, 50] on button "button" at bounding box center [172, 56] width 60 height 12
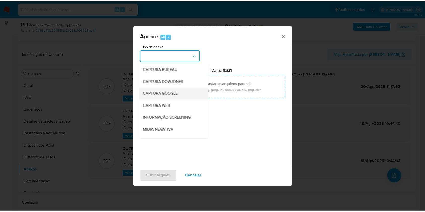
scroll to position [63, 0]
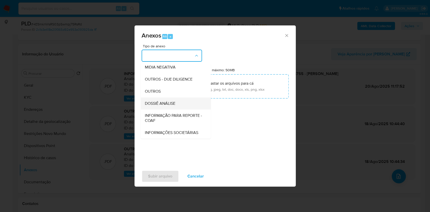
click at [154, 98] on div "DOSSIÊ ANÁLISE" at bounding box center [174, 104] width 59 height 12
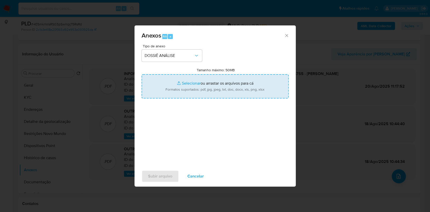
type input "C:\fakepath\Mulan 207579778_2025_08_18_08_59_19.xlsx"
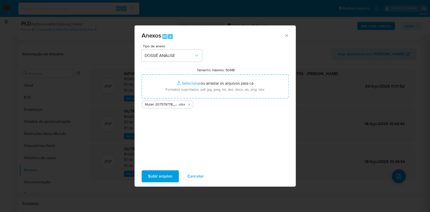
click at [152, 181] on span "Subir arquivo" at bounding box center [160, 176] width 24 height 11
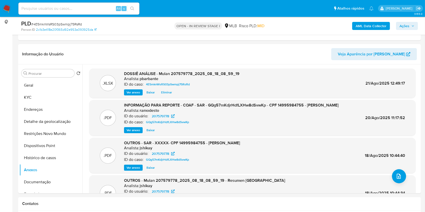
click at [414, 25] on icon "button" at bounding box center [412, 25] width 3 height 3
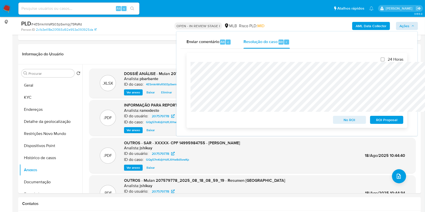
click at [357, 119] on span "No ROI" at bounding box center [349, 119] width 26 height 7
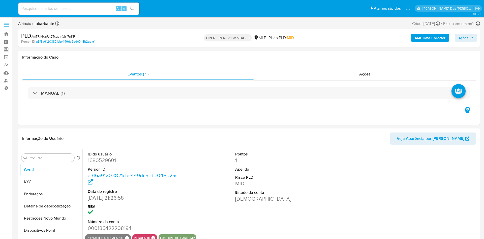
select select "10"
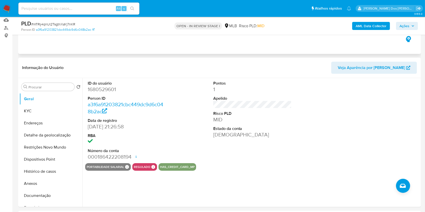
scroll to position [53, 0]
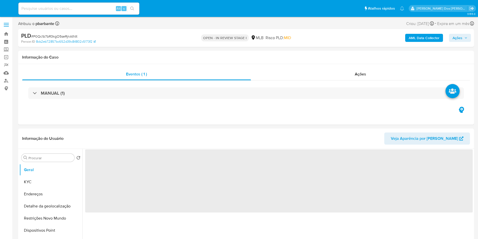
select select "10"
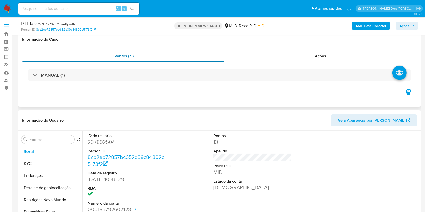
scroll to position [115, 0]
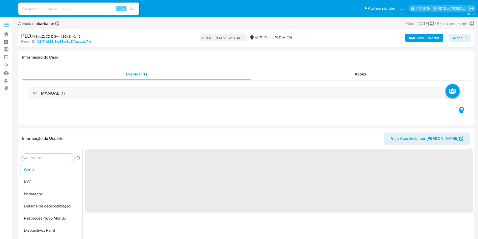
select select "10"
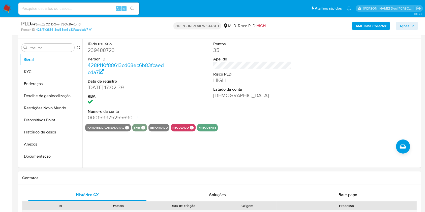
scroll to position [93, 0]
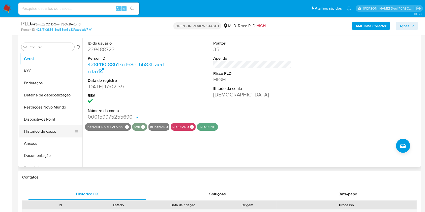
click at [53, 136] on button "Histórico de casos" at bounding box center [48, 132] width 59 height 12
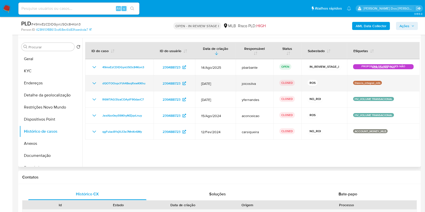
click at [93, 86] on icon "Mostrar/Ocultar" at bounding box center [94, 83] width 6 height 6
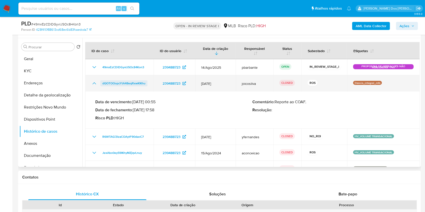
click at [139, 86] on span "dQOTOOopcYtA48eqRxwKlKhu" at bounding box center [123, 83] width 43 height 6
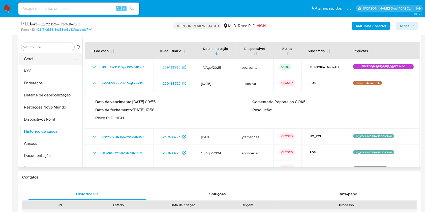
click at [49, 65] on button "Geral" at bounding box center [48, 59] width 59 height 12
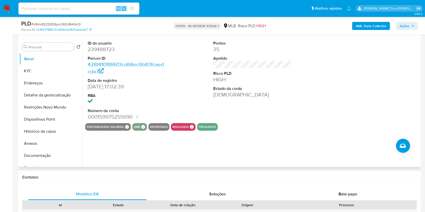
click at [101, 53] on dd "239488723" at bounding box center [127, 49] width 79 height 7
copy dd "239488723"
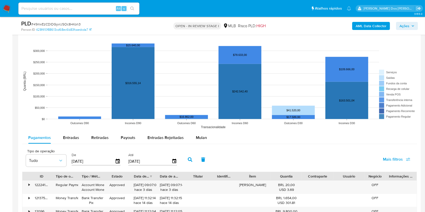
scroll to position [466, 0]
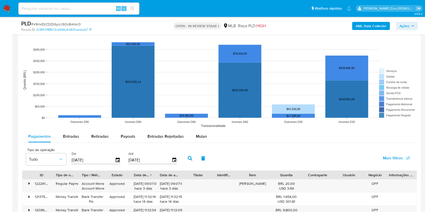
click at [212, 143] on div "Pagamentos Entradas Retiradas Payouts Entradas Rejeitadas Mulan" at bounding box center [219, 137] width 395 height 12
click at [202, 143] on div "Mulan" at bounding box center [201, 137] width 11 height 12
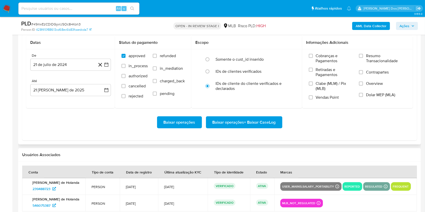
scroll to position [588, 0]
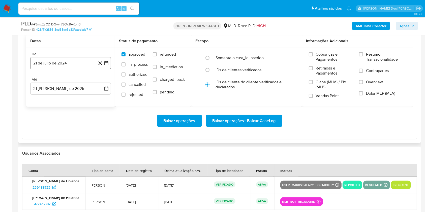
click at [109, 69] on button "21 de julio de 2024" at bounding box center [70, 63] width 81 height 12
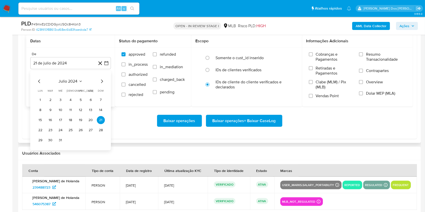
click at [101, 84] on icon "Mes siguiente" at bounding box center [102, 81] width 6 height 6
click at [103, 83] on icon "Mes siguiente" at bounding box center [102, 82] width 2 height 4
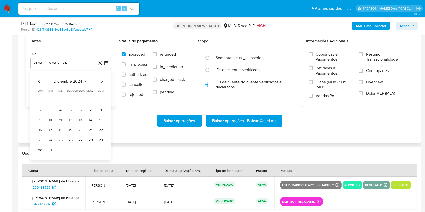
click at [103, 83] on icon "Mes siguiente" at bounding box center [102, 82] width 2 height 4
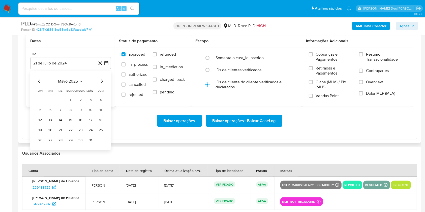
click at [103, 83] on icon "Mes siguiente" at bounding box center [102, 82] width 2 height 4
click at [50, 104] on button "1" at bounding box center [50, 100] width 8 height 8
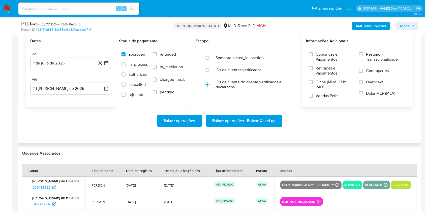
click at [375, 60] on span "Resumo Transacionalidade" at bounding box center [386, 57] width 40 height 10
click at [363, 56] on input "Resumo Transacionalidade" at bounding box center [361, 54] width 4 height 4
click at [248, 127] on span "Baixar operações + Baixar CaseLog" at bounding box center [243, 120] width 63 height 11
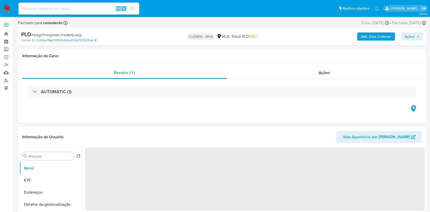
select select "10"
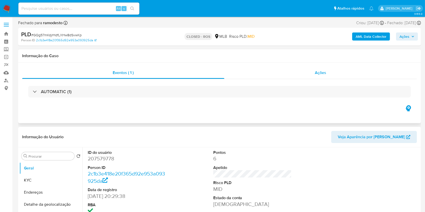
click at [308, 77] on div "Ações" at bounding box center [320, 73] width 193 height 12
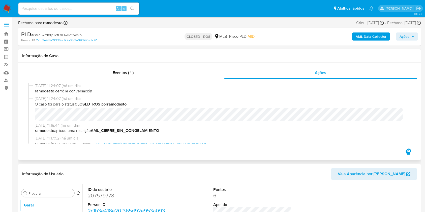
click at [116, 144] on span "SAR - GQg57mKdjrHdfLXHw8dSvwKp - CPF 14995984755 - [PERSON_NAME].pdf" at bounding box center [151, 144] width 110 height 6
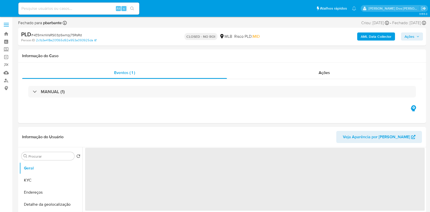
select select "10"
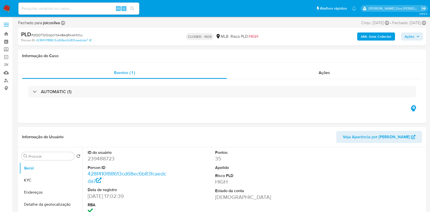
select select "10"
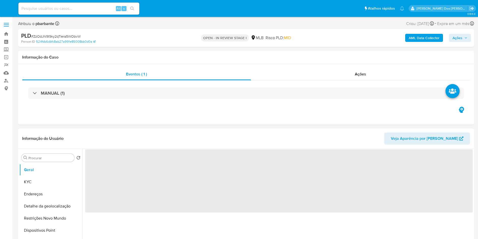
select select "10"
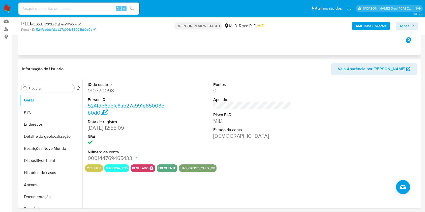
scroll to position [51, 0]
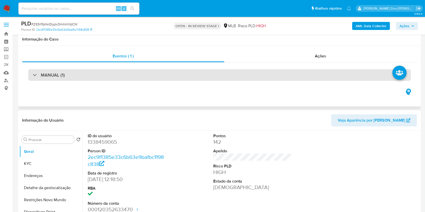
scroll to position [83, 0]
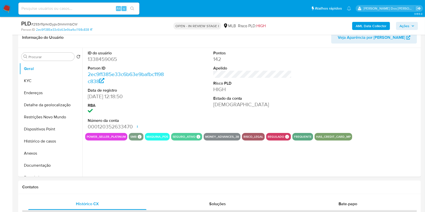
select select "10"
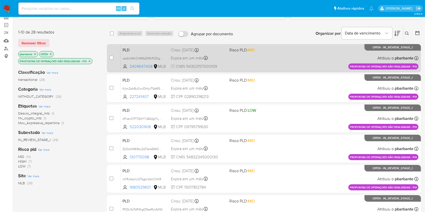
scroll to position [36, 0]
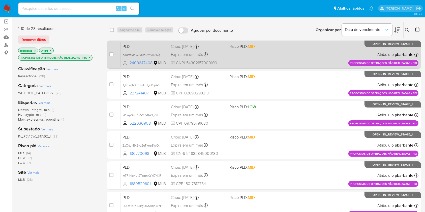
click at [282, 56] on div "PLD oadtctMnCkM9qDMVR2Dg7f87 2409647408 MLB Risco PLD: MID Criou: 14/08/2025 Cr…" at bounding box center [269, 54] width 298 height 25
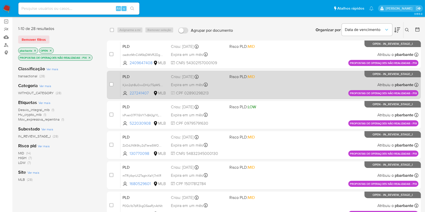
click at [272, 93] on div "PLD Kjkn2qh8u0xwDHijcT5pWSkZ 227241407 MLB Risco PLD: MID Criou: 14/08/2025 Cri…" at bounding box center [269, 84] width 298 height 25
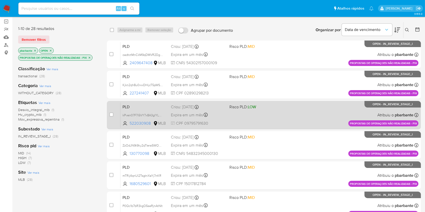
click at [277, 128] on div "PLD kPven07F7i5VY7x8A3glYLmq 522030908 MLB Risco PLD: LOW Criou: 14/08/2025 Cri…" at bounding box center [269, 114] width 298 height 25
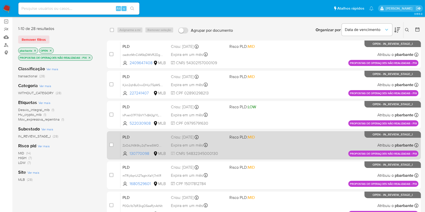
click at [278, 158] on div "PLD ZzOdJN9t9ky2qTIera5WObvW 130770098 MLB Risco PLD: MID Criou: 14/08/2025 Cri…" at bounding box center [269, 145] width 298 height 25
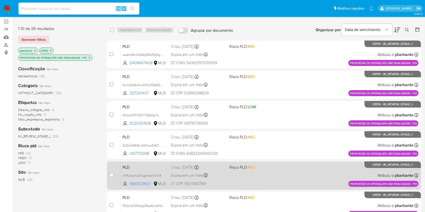
click at [282, 170] on span "Risco PLD: MID" at bounding box center [256, 167] width 54 height 7
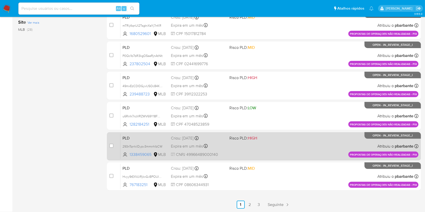
scroll to position [189, 0]
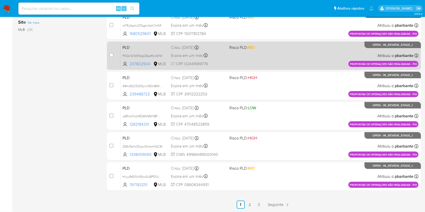
click at [284, 50] on span "Risco PLD: MID" at bounding box center [256, 47] width 54 height 7
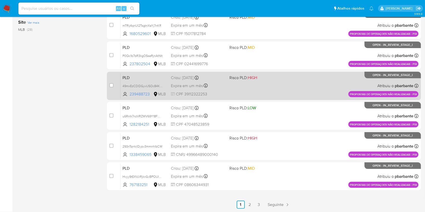
click at [285, 99] on div "PLD 49mxEzCDlDGyvIJSOc84Kon3 239488723 MLB Risco PLD: HIGH Criou: 14/08/2025 Cr…" at bounding box center [269, 85] width 298 height 25
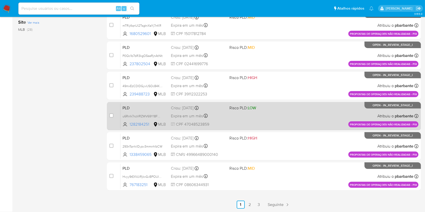
click at [284, 111] on span "Risco PLD: LOW" at bounding box center [256, 107] width 54 height 7
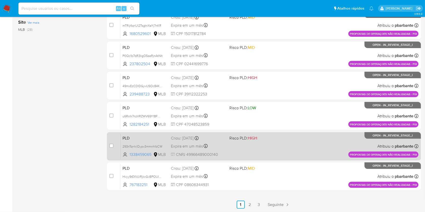
click at [284, 141] on span "Risco PLD: HIGH" at bounding box center [256, 138] width 54 height 7
click at [284, 166] on span "Risco PLD: MID" at bounding box center [256, 168] width 54 height 7
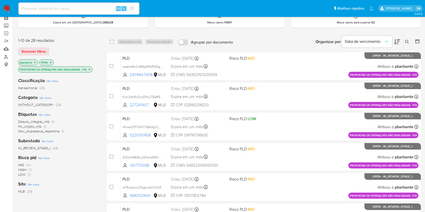
scroll to position [0, 0]
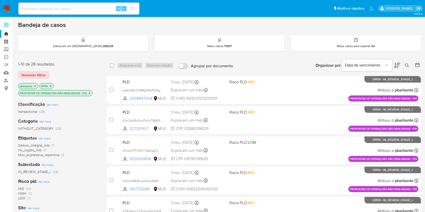
click at [89, 95] on icon "close-filter" at bounding box center [89, 93] width 3 height 3
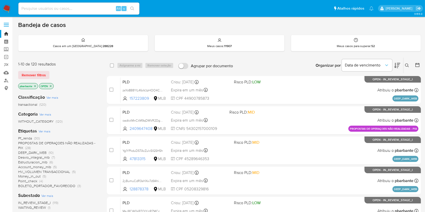
click at [34, 155] on span "DEEP_DARK_WEB" at bounding box center [32, 152] width 28 height 5
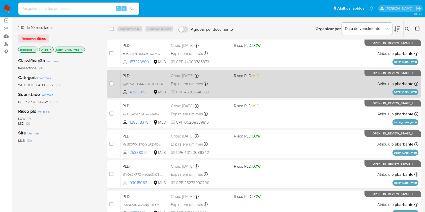
scroll to position [61, 0]
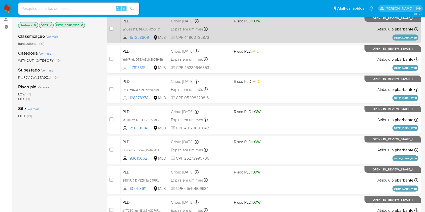
click at [273, 42] on div "PLD zsYo8B8YIL46oVJpHOO4CjNL 157223809 MLB Risco PLD: LOW Criou: 14/08/2025 Cri…" at bounding box center [269, 28] width 298 height 25
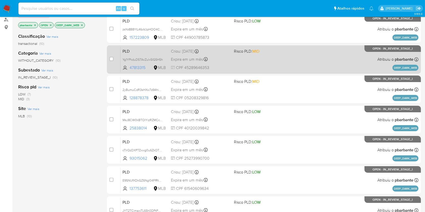
click at [265, 72] on div "PLD Yg1YPkduD5TAcZulx5lG5H5h 47813315 MLB Risco PLD: MID Criou: 14/08/2025 Crio…" at bounding box center [269, 59] width 298 height 25
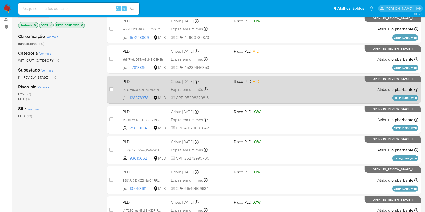
click at [259, 84] on span "Risco PLD: MID" at bounding box center [246, 82] width 25 height 6
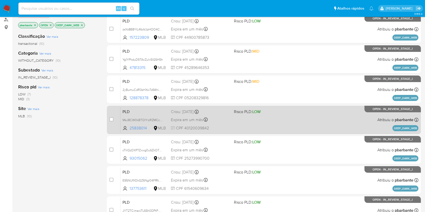
click at [256, 115] on span "Risco PLD: LOW" at bounding box center [263, 111] width 59 height 7
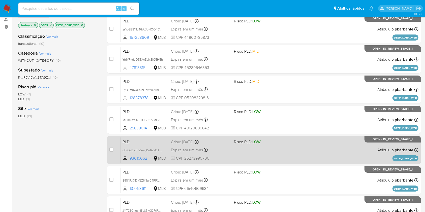
click at [253, 145] on span "Risco PLD: LOW" at bounding box center [247, 142] width 27 height 6
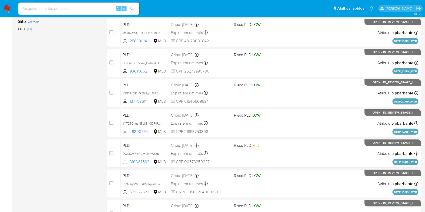
scroll to position [148, 0]
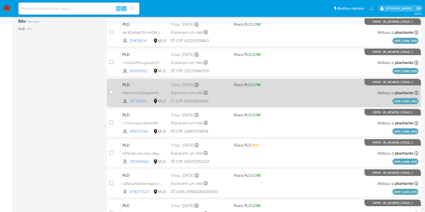
click at [249, 106] on div "PLD E9SNUfXDkGZ6Ngl04FfRtk9B 137753611 MLB Risco PLD: LOW Criou: 14/08/2025 Cri…" at bounding box center [269, 92] width 298 height 25
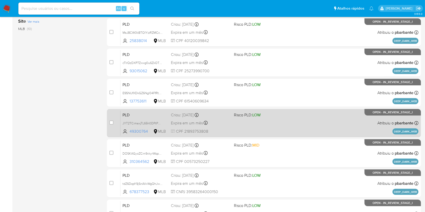
click at [246, 136] on div "PLD JYT2TCimaxjTL65h0DPtPUWM 49300764 MLB Risco PLD: LOW Criou: 14/08/2025 Crio…" at bounding box center [269, 122] width 298 height 25
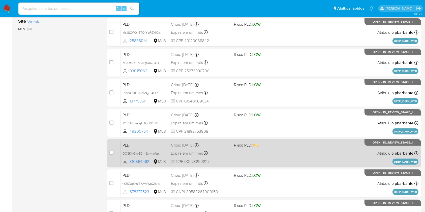
click at [247, 166] on div "PLD DOSKAGyoZCrn9xkyrWqp29ij 310364562 MLB Risco PLD: MID Criou: 14/08/2025 Cri…" at bounding box center [269, 153] width 298 height 25
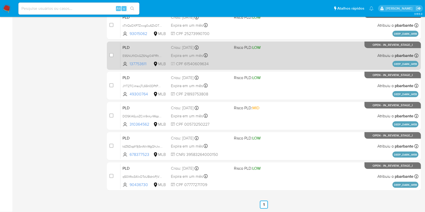
scroll to position [225, 0]
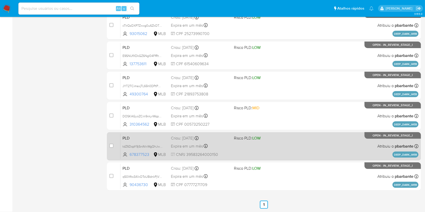
click at [190, 135] on div "PLD tdZ6DqpY9jSnAVxWgQhJw3MS 678377523 MLB Risco PLD: LOW Criou: 14/08/2025 Cri…" at bounding box center [269, 146] width 298 height 25
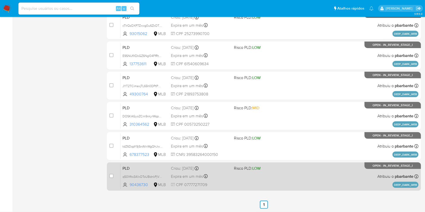
click at [202, 171] on div "PLD q50Xfto3A1xOToUBdnkPjVNJ 90436730 MLB Risco PLD: LOW Criou: 14/08/2025 Crio…" at bounding box center [269, 176] width 298 height 25
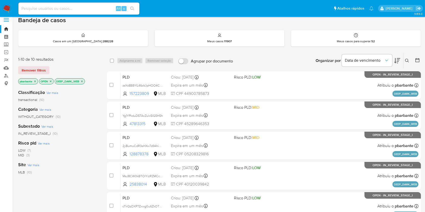
scroll to position [0, 0]
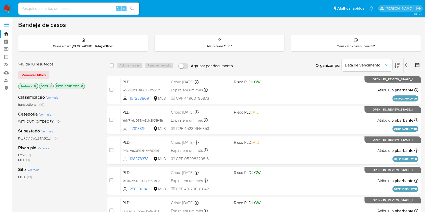
click at [82, 86] on icon "close-filter" at bounding box center [81, 86] width 3 height 3
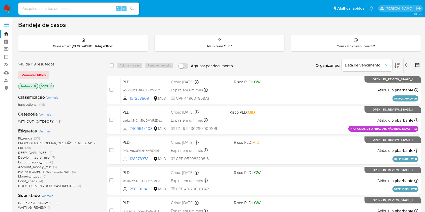
click at [28, 146] on span "PROPOSTAS DE OPERAÇOES NÃO REALIZADAS - PIX" at bounding box center [56, 146] width 77 height 10
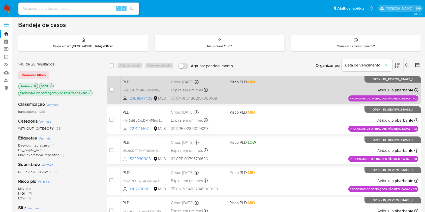
click at [237, 103] on div "PLD oadtctMnCkM9qDMVR2Dg7f87 2409647408 MLB Risco PLD: MID Criou: 14/08/2025 Cr…" at bounding box center [269, 89] width 298 height 25
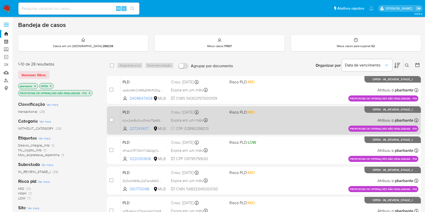
click at [238, 127] on div "PLD Kjkn2qh8u0xwDHijcT5pWSkZ 227241407 MLB Risco PLD: MID Criou: 14/08/2025 Cri…" at bounding box center [269, 120] width 298 height 25
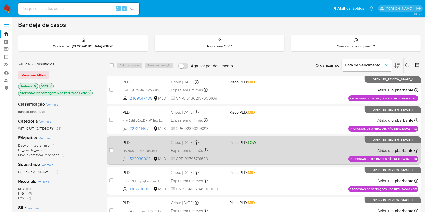
click at [240, 156] on div "PLD kPven07F7i5VY7x8A3glYLmq 522030908 MLB Risco PLD: LOW Criou: 14/08/2025 Cri…" at bounding box center [269, 150] width 298 height 25
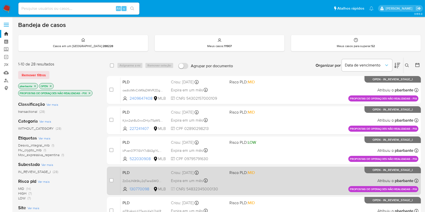
click at [243, 175] on span "Risco PLD: MID" at bounding box center [241, 173] width 25 height 6
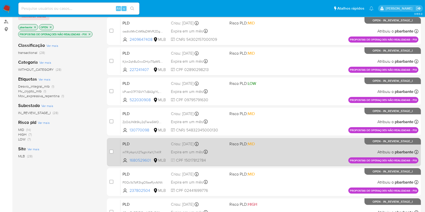
scroll to position [114, 0]
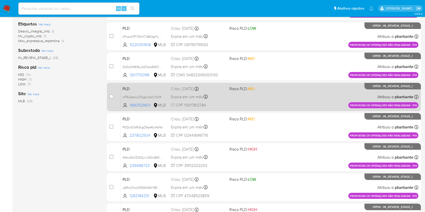
click at [257, 110] on div "PLD mTRij4qnUl2TsgtnXaYj7nKR 1680529601 MLB Risco PLD: MID Criou: 14/08/2025 Cr…" at bounding box center [269, 96] width 298 height 25
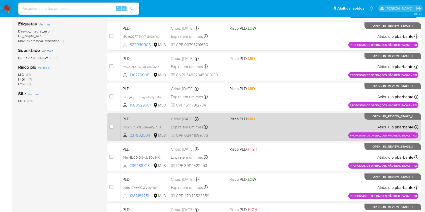
click at [250, 140] on div "PLD P0Qc1b7bR3kgO5seRjnAtNIt 237802504 MLB Risco PLD: MID Criou: 14/08/2025 Cri…" at bounding box center [269, 126] width 298 height 25
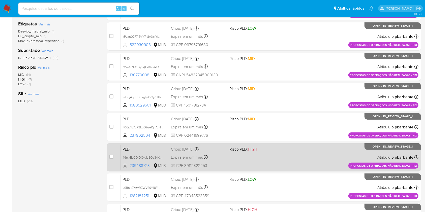
click at [243, 170] on div "PLD 49mxEzCDlDGyvIJSOc84Kon3 239488723 MLB Risco PLD: HIGH Criou: 14/08/2025 Cr…" at bounding box center [269, 157] width 298 height 25
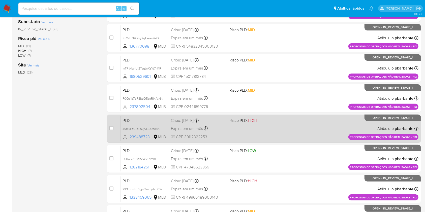
scroll to position [148, 0]
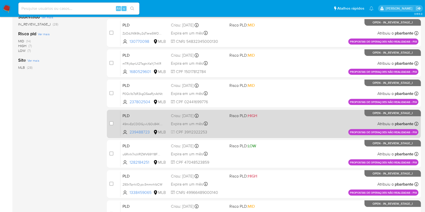
click at [243, 167] on div "PLD u6RnIk7nzVRZWV69Y18FWrfS 1282184251 MLB Risco PLD: LOW Criou: 14/08/2025 Cr…" at bounding box center [269, 153] width 298 height 25
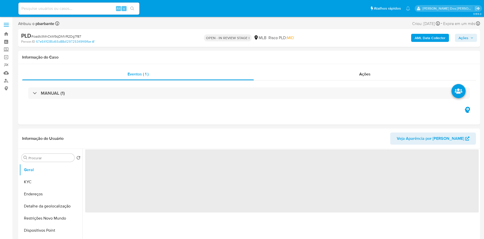
select select "10"
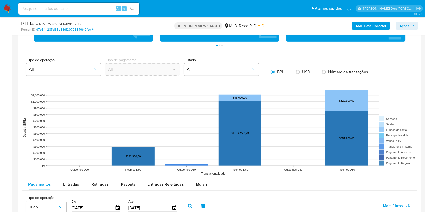
scroll to position [419, 0]
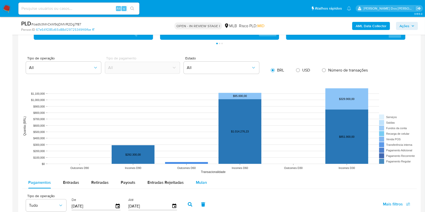
click at [197, 185] on span "Mulan" at bounding box center [201, 183] width 11 height 6
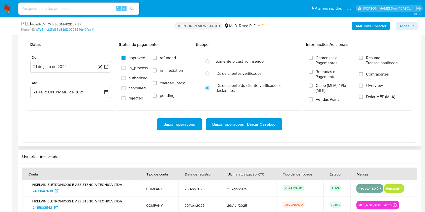
scroll to position [588, 0]
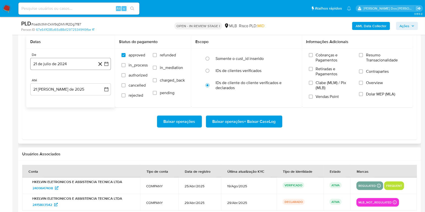
click at [108, 67] on icon "button" at bounding box center [106, 63] width 5 height 5
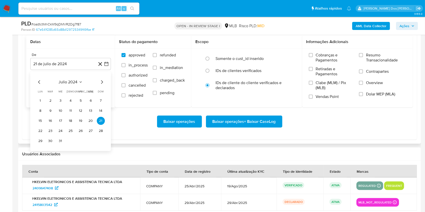
click at [103, 85] on icon "Mes siguiente" at bounding box center [102, 82] width 6 height 6
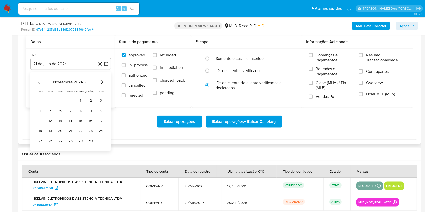
click at [103, 85] on icon "Mes siguiente" at bounding box center [102, 82] width 6 height 6
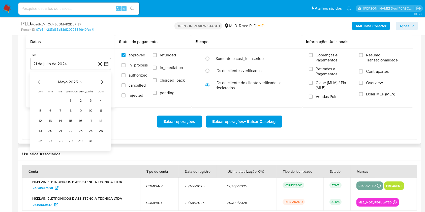
click at [103, 85] on icon "Mes siguiente" at bounding box center [102, 82] width 6 height 6
click at [54, 105] on tr "1 2 3 4 5 6" at bounding box center [70, 101] width 69 height 8
click at [47, 105] on button "1" at bounding box center [50, 101] width 8 height 8
click at [383, 63] on span "Resumo Transacionalidade" at bounding box center [386, 58] width 40 height 10
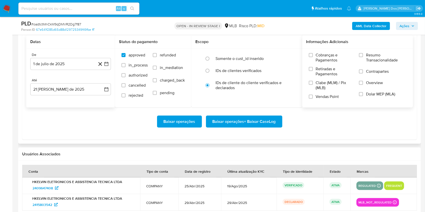
click at [363, 57] on input "Resumo Transacionalidade" at bounding box center [361, 55] width 4 height 4
click at [242, 127] on span "Baixar operações + Baixar CaseLog" at bounding box center [243, 121] width 63 height 11
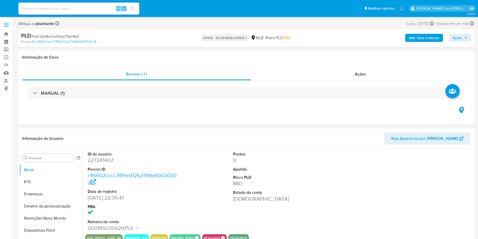
select select "10"
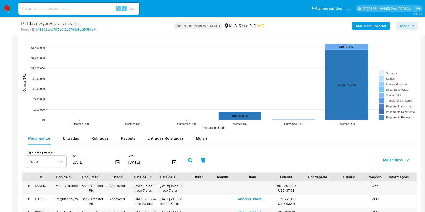
scroll to position [433, 0]
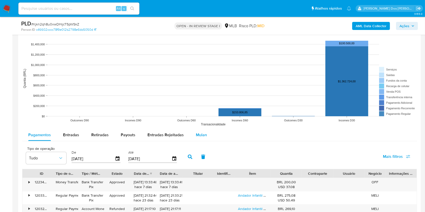
click at [196, 138] on span "Mulan" at bounding box center [201, 135] width 11 height 6
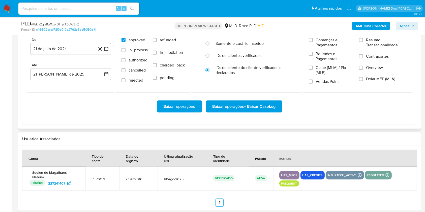
scroll to position [569, 0]
click at [107, 51] on icon "button" at bounding box center [106, 48] width 5 height 5
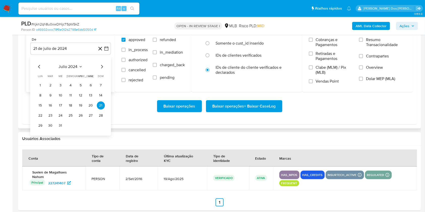
click at [102, 70] on icon "Mes siguiente" at bounding box center [102, 67] width 6 height 6
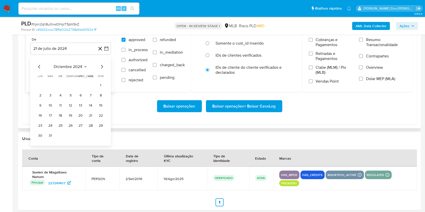
click at [102, 70] on icon "Mes siguiente" at bounding box center [102, 67] width 6 height 6
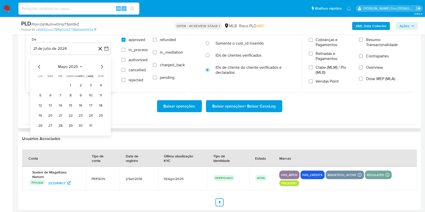
click at [102, 70] on icon "Mes siguiente" at bounding box center [102, 67] width 6 height 6
click at [47, 89] on button "1" at bounding box center [50, 85] width 8 height 8
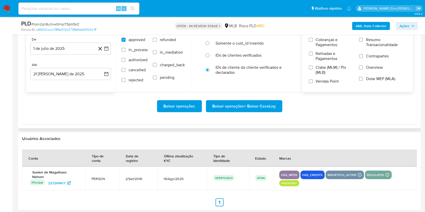
click at [376, 47] on span "Resumo Transacionalidade" at bounding box center [386, 42] width 40 height 10
click at [363, 42] on input "Resumo Transacionalidade" at bounding box center [361, 40] width 4 height 4
click at [245, 112] on span "Baixar operações + Baixar CaseLog" at bounding box center [243, 106] width 63 height 11
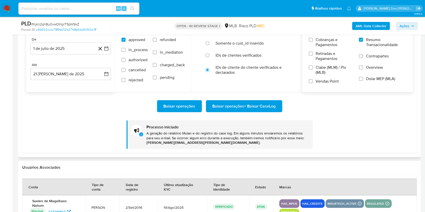
click at [245, 112] on span "Baixar operações + Baixar CaseLog" at bounding box center [243, 106] width 63 height 11
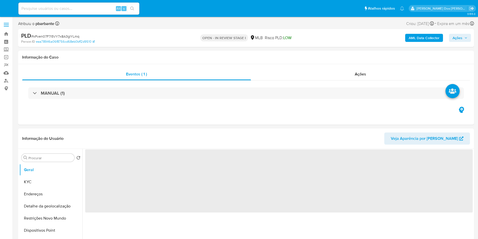
select select "10"
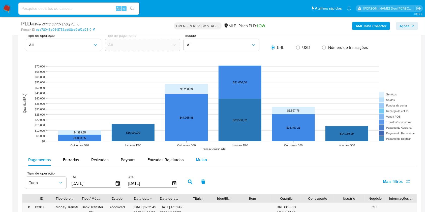
click at [201, 163] on span "Mulan" at bounding box center [201, 160] width 11 height 6
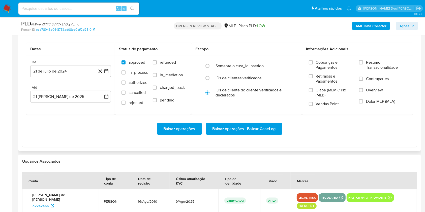
scroll to position [582, 0]
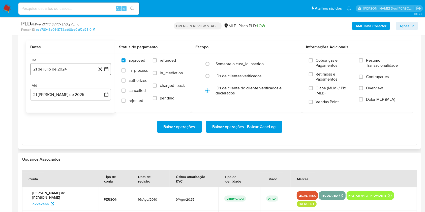
click at [108, 72] on icon "button" at bounding box center [106, 69] width 5 height 5
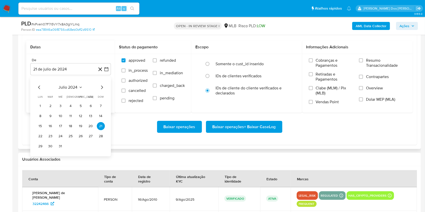
click at [101, 90] on icon "Mes siguiente" at bounding box center [102, 87] width 6 height 6
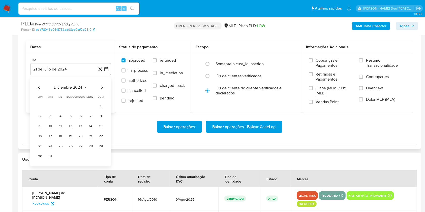
click at [101, 90] on icon "Mes siguiente" at bounding box center [102, 87] width 6 height 6
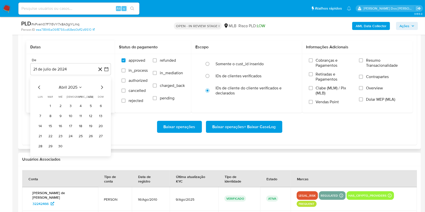
click at [101, 90] on icon "Mes siguiente" at bounding box center [102, 87] width 6 height 6
click at [55, 110] on tr "1 2 3 4 5 6" at bounding box center [70, 106] width 69 height 8
click at [53, 110] on button "1" at bounding box center [50, 106] width 8 height 8
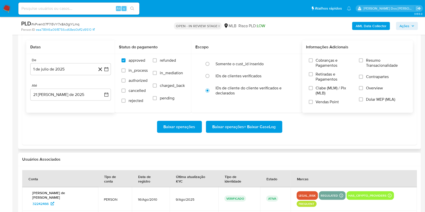
click at [370, 68] on span "Resumo Transacionalidade" at bounding box center [386, 63] width 40 height 10
click at [363, 63] on input "Resumo Transacionalidade" at bounding box center [361, 60] width 4 height 4
click at [276, 133] on button "Baixar operações + Baixar CaseLog" at bounding box center [244, 127] width 76 height 12
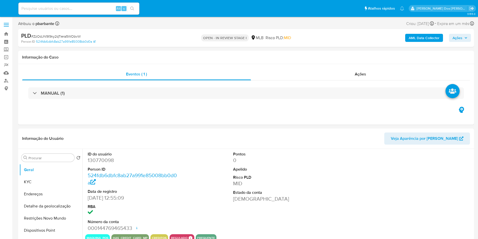
select select "10"
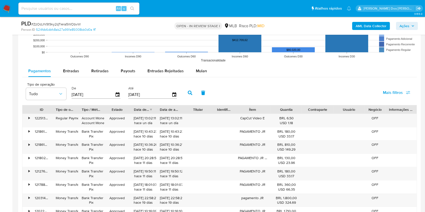
scroll to position [514, 0]
click at [201, 77] on div "Pagamentos Entradas Retiradas Payouts Entradas Rejeitadas Mulan" at bounding box center [219, 71] width 395 height 12
click at [205, 77] on button "Mulan" at bounding box center [201, 71] width 23 height 12
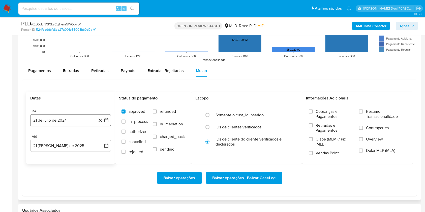
click at [109, 127] on button "21 de julio de 2024" at bounding box center [70, 120] width 81 height 12
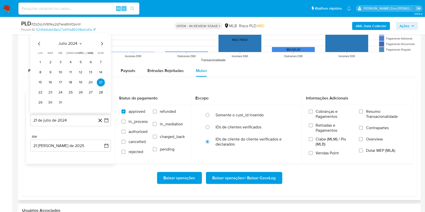
click at [102, 47] on icon "Mes siguiente" at bounding box center [102, 44] width 6 height 6
click at [102, 45] on th "dom domingo" at bounding box center [101, 43] width 8 height 4
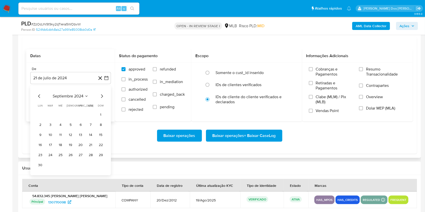
scroll to position [557, 0]
click at [102, 99] on icon "Mes siguiente" at bounding box center [102, 96] width 6 height 6
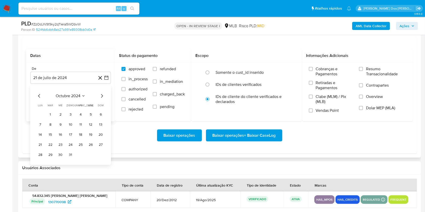
click at [102, 99] on icon "Mes siguiente" at bounding box center [102, 96] width 6 height 6
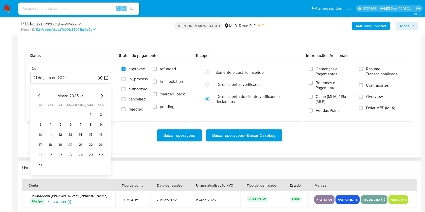
click at [102, 99] on icon "Mes siguiente" at bounding box center [102, 96] width 6 height 6
click at [52, 119] on button "1" at bounding box center [50, 115] width 8 height 8
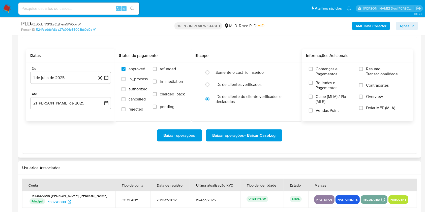
click at [385, 75] on span "Resumo Transacionalidade" at bounding box center [386, 72] width 40 height 10
click at [363, 71] on input "Resumo Transacionalidade" at bounding box center [361, 69] width 4 height 4
click at [246, 141] on span "Baixar operações + Baixar CaseLog" at bounding box center [243, 135] width 63 height 11
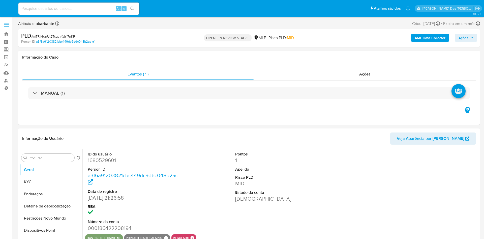
select select "10"
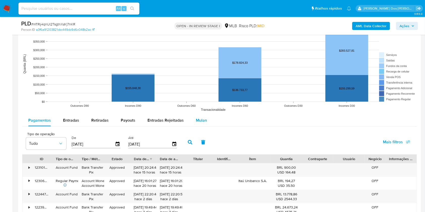
click at [197, 127] on div "Mulan" at bounding box center [201, 120] width 11 height 12
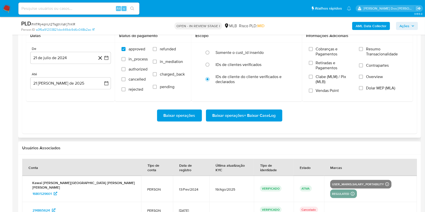
scroll to position [562, 0]
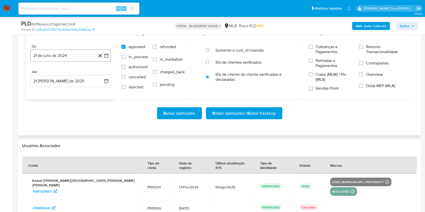
click at [108, 62] on button "21 de julio de 2024" at bounding box center [70, 56] width 81 height 12
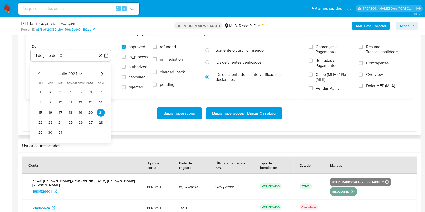
click at [102, 76] on icon "Mes siguiente" at bounding box center [102, 74] width 2 height 4
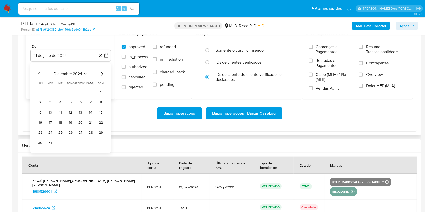
click at [102, 76] on icon "Mes siguiente" at bounding box center [102, 74] width 2 height 4
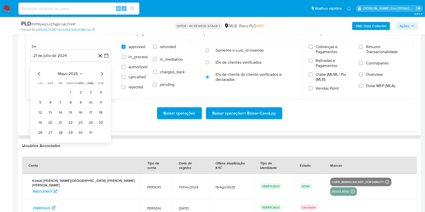
click at [102, 76] on icon "Mes siguiente" at bounding box center [102, 74] width 2 height 4
click at [53, 97] on button "1" at bounding box center [50, 92] width 8 height 8
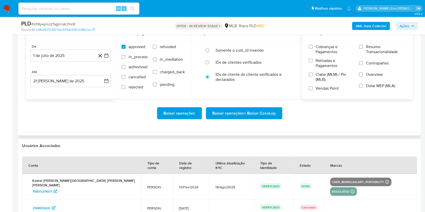
click at [376, 54] on span "Resumo Transacionalidade" at bounding box center [386, 49] width 40 height 10
click at [363, 49] on input "Resumo Transacionalidade" at bounding box center [361, 47] width 4 height 4
click at [252, 128] on div "Baixar operações Baixar operações + Baixar CaseLog" at bounding box center [219, 113] width 387 height 28
click at [261, 119] on span "Baixar operações + Baixar CaseLog" at bounding box center [243, 113] width 63 height 11
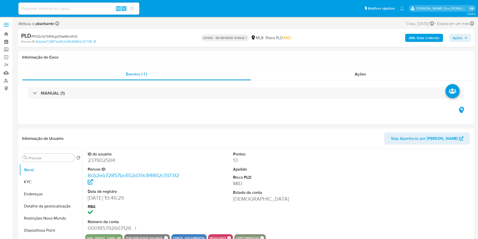
select select "10"
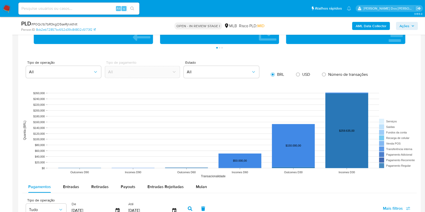
scroll to position [407, 0]
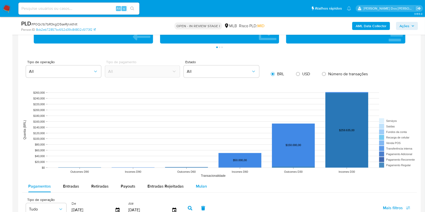
click at [198, 189] on span "Mulan" at bounding box center [201, 186] width 11 height 6
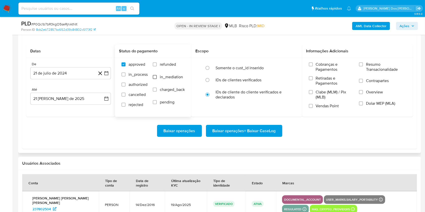
scroll to position [577, 0]
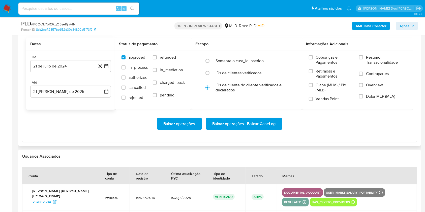
click at [107, 59] on div "De" at bounding box center [70, 57] width 81 height 5
click at [107, 72] on button "21 de julio de 2024" at bounding box center [70, 66] width 81 height 12
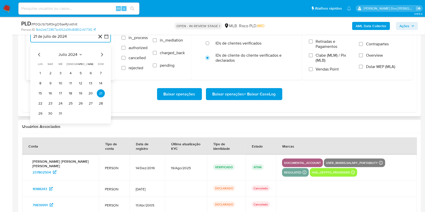
scroll to position [609, 0]
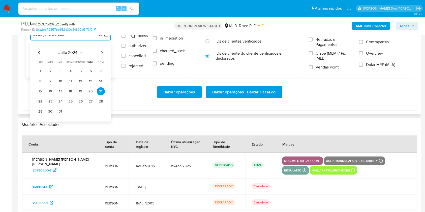
click at [102, 56] on icon "Mes siguiente" at bounding box center [102, 53] width 6 height 6
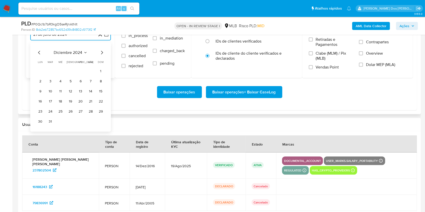
click at [102, 56] on icon "Mes siguiente" at bounding box center [102, 53] width 6 height 6
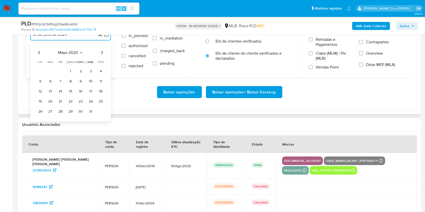
click at [102, 56] on icon "Mes siguiente" at bounding box center [102, 53] width 6 height 6
click at [50, 75] on button "1" at bounding box center [50, 71] width 8 height 8
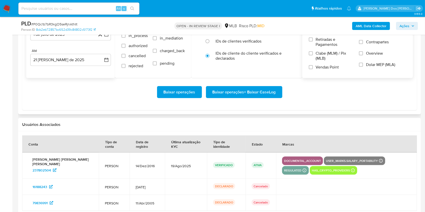
click at [373, 33] on span "Resumo Transacionalidade" at bounding box center [386, 28] width 40 height 10
click at [363, 28] on input "Resumo Transacionalidade" at bounding box center [361, 26] width 4 height 4
click at [272, 98] on span "Baixar operações + Baixar CaseLog" at bounding box center [243, 92] width 63 height 11
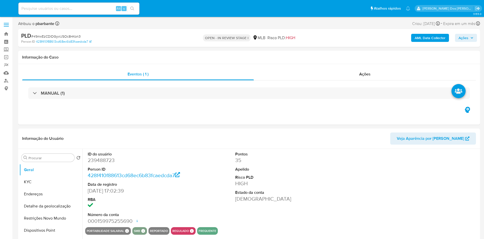
select select "10"
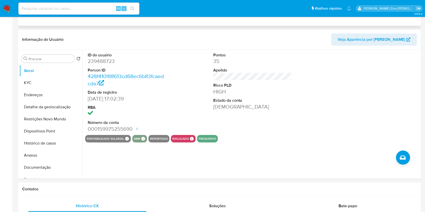
scroll to position [102, 0]
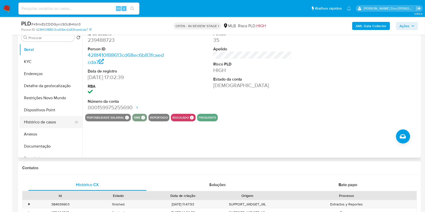
click at [52, 127] on button "Histórico de casos" at bounding box center [48, 122] width 59 height 12
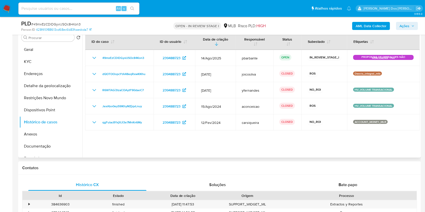
scroll to position [103, 0]
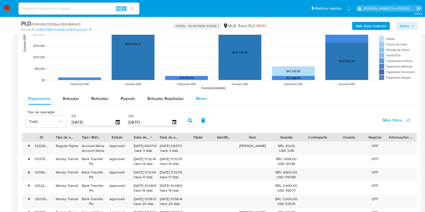
click at [203, 102] on span "Mulan" at bounding box center [201, 99] width 11 height 6
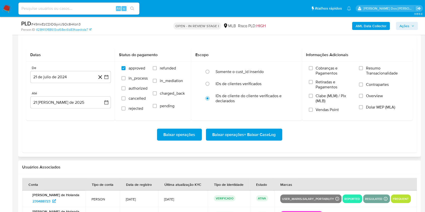
scroll to position [576, 0]
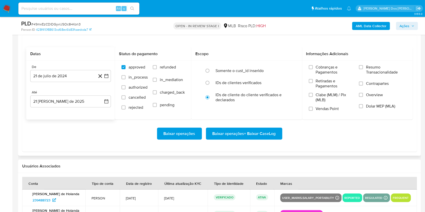
click at [103, 79] on icon at bounding box center [100, 76] width 6 height 6
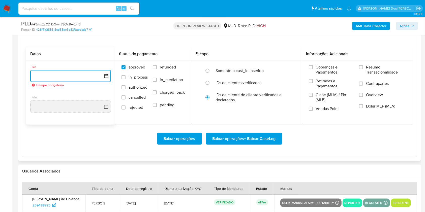
click at [106, 79] on icon "button" at bounding box center [106, 76] width 5 height 5
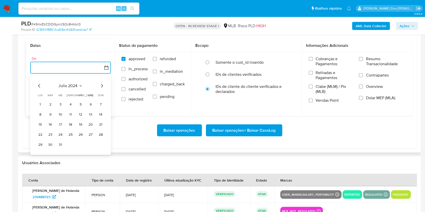
scroll to position [586, 0]
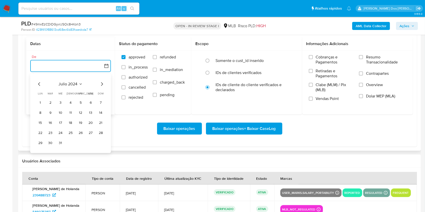
click at [102, 87] on icon "Mes siguiente" at bounding box center [102, 84] width 6 height 6
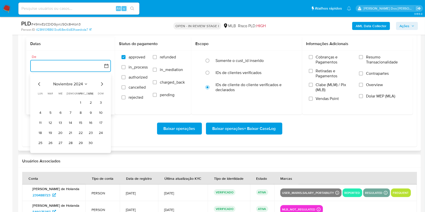
click at [102, 87] on icon "Mes siguiente" at bounding box center [102, 84] width 6 height 6
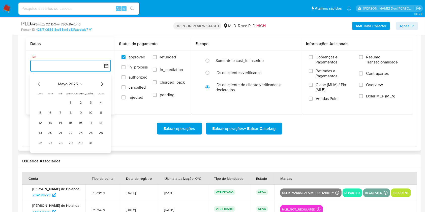
click at [102, 87] on icon "Mes siguiente" at bounding box center [102, 84] width 6 height 6
click at [53, 107] on button "1" at bounding box center [50, 103] width 8 height 8
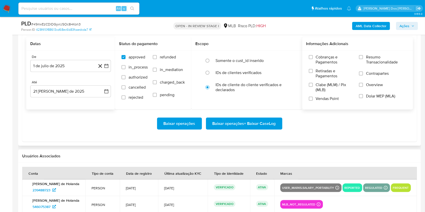
click at [368, 64] on span "Resumo Transacionalidade" at bounding box center [386, 60] width 40 height 10
click at [363, 59] on input "Resumo Transacionalidade" at bounding box center [361, 57] width 4 height 4
click at [221, 129] on span "Baixar operações + Baixar CaseLog" at bounding box center [243, 123] width 63 height 11
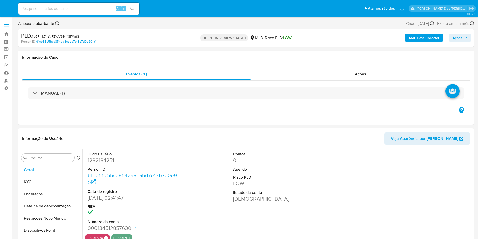
select select "10"
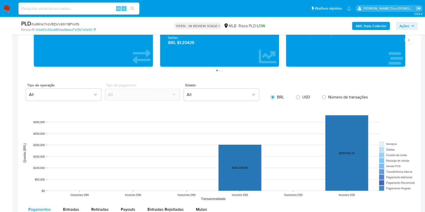
scroll to position [408, 0]
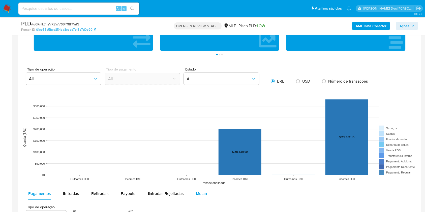
click at [200, 197] on span "Mulan" at bounding box center [201, 194] width 11 height 6
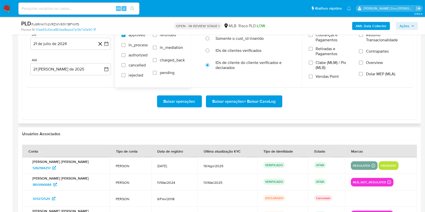
scroll to position [607, 0]
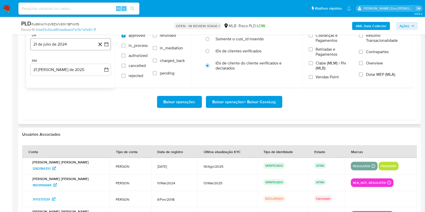
click at [107, 47] on icon "button" at bounding box center [106, 44] width 5 height 5
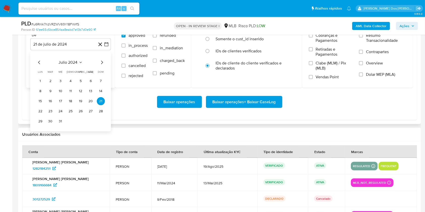
click at [102, 66] on icon "Mes siguiente" at bounding box center [102, 62] width 6 height 6
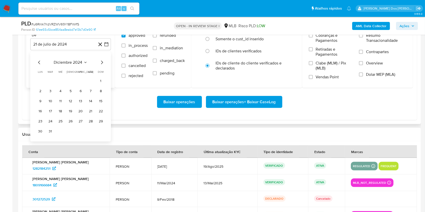
click at [102, 66] on icon "Mes siguiente" at bounding box center [102, 62] width 6 height 6
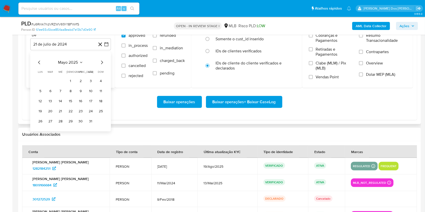
click at [102, 66] on icon "Mes siguiente" at bounding box center [102, 62] width 6 height 6
click at [50, 85] on button "1" at bounding box center [50, 81] width 8 height 8
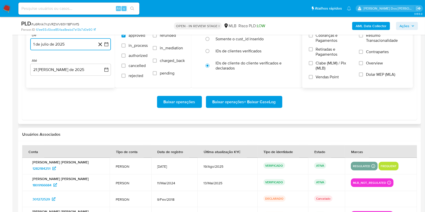
scroll to position [601, 0]
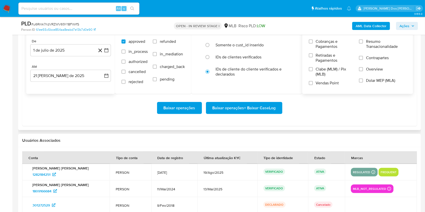
click at [393, 49] on span "Resumo Transacionalidade" at bounding box center [386, 44] width 40 height 10
click at [363, 44] on input "Resumo Transacionalidade" at bounding box center [361, 42] width 4 height 4
click at [252, 114] on span "Baixar operações + Baixar CaseLog" at bounding box center [243, 108] width 63 height 11
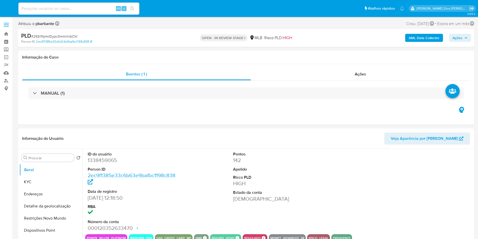
select select "10"
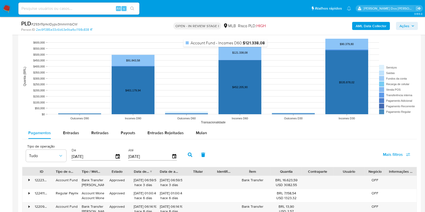
scroll to position [471, 0]
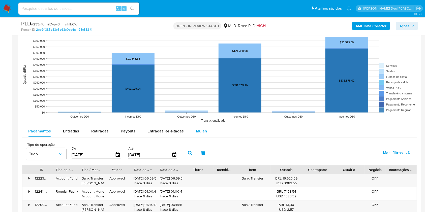
click at [199, 137] on div "Mulan" at bounding box center [201, 131] width 11 height 12
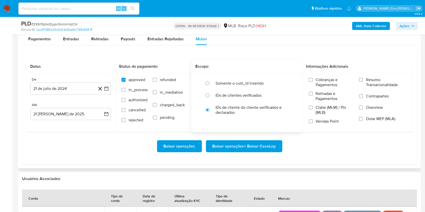
scroll to position [565, 0]
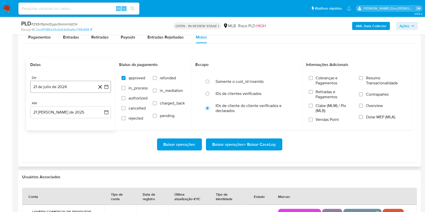
click at [107, 89] on icon "button" at bounding box center [106, 86] width 5 height 5
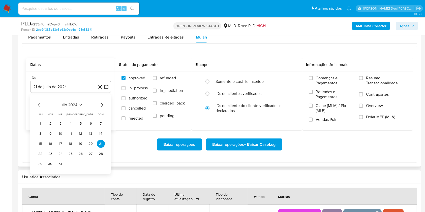
click at [103, 108] on icon "Mes siguiente" at bounding box center [102, 105] width 6 height 6
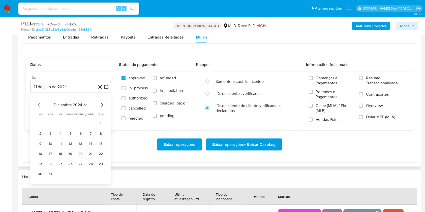
click at [101, 108] on icon "Mes siguiente" at bounding box center [102, 105] width 6 height 6
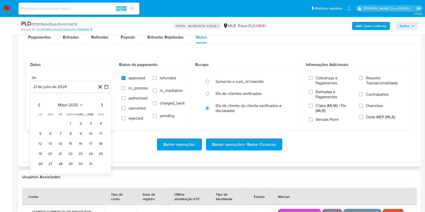
click at [101, 108] on icon "Mes siguiente" at bounding box center [102, 105] width 6 height 6
click at [52, 128] on button "1" at bounding box center [50, 124] width 8 height 8
click at [371, 86] on span "Resumo Transacionalidade" at bounding box center [386, 81] width 40 height 10
click at [363, 80] on input "Resumo Transacionalidade" at bounding box center [361, 78] width 4 height 4
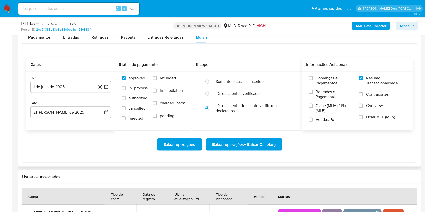
click at [260, 150] on span "Baixar operações + Baixar CaseLog" at bounding box center [243, 144] width 63 height 11
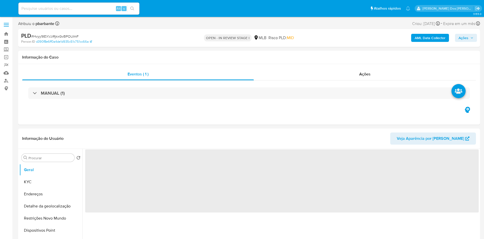
select select "10"
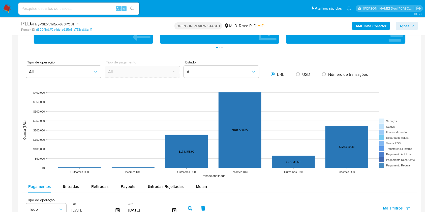
scroll to position [391, 0]
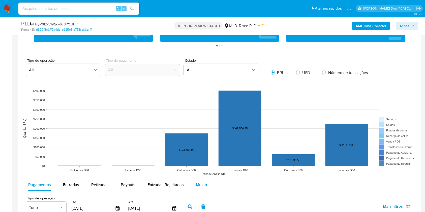
click at [201, 188] on span "Mulan" at bounding box center [201, 185] width 11 height 6
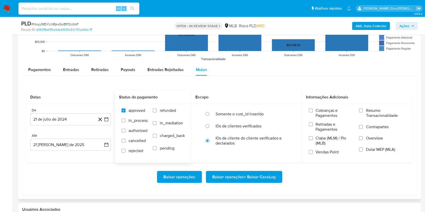
scroll to position [507, 0]
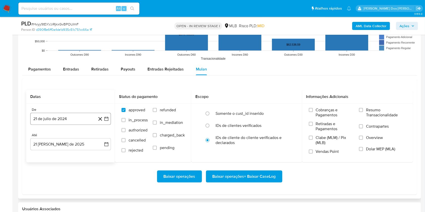
click at [109, 123] on button "21 de julio de 2024" at bounding box center [70, 119] width 81 height 12
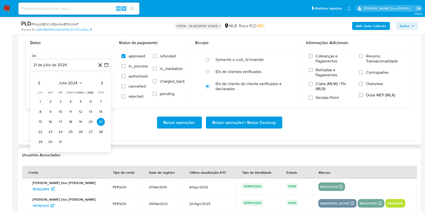
scroll to position [567, 0]
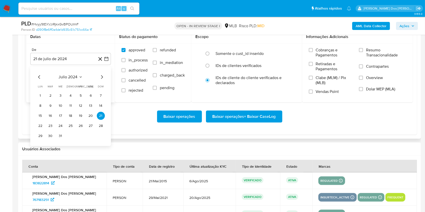
click at [102, 80] on icon "Mes siguiente" at bounding box center [102, 77] width 6 height 6
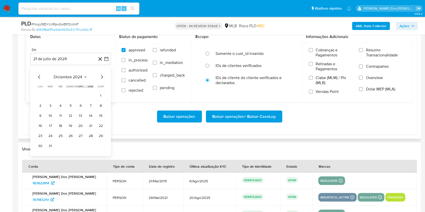
click at [102, 80] on icon "Mes siguiente" at bounding box center [102, 77] width 6 height 6
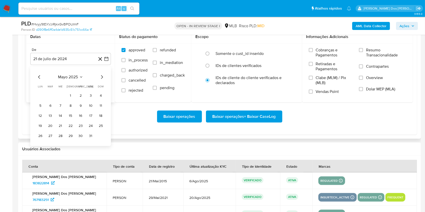
click at [102, 80] on icon "Mes siguiente" at bounding box center [102, 77] width 6 height 6
click at [50, 100] on button "1" at bounding box center [50, 96] width 8 height 8
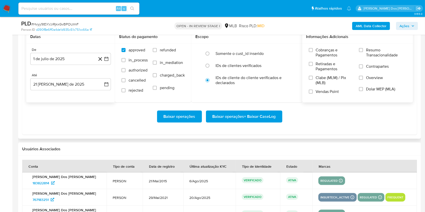
click at [370, 58] on span "Resumo Transacionalidade" at bounding box center [386, 53] width 40 height 10
click at [363, 52] on input "Resumo Transacionalidade" at bounding box center [361, 50] width 4 height 4
click at [236, 122] on span "Baixar operações + Baixar CaseLog" at bounding box center [243, 116] width 63 height 11
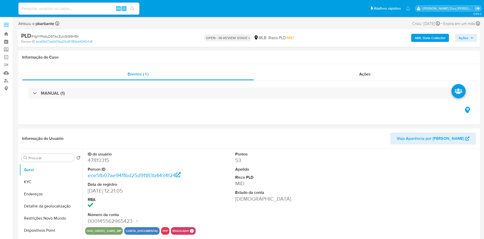
select select "10"
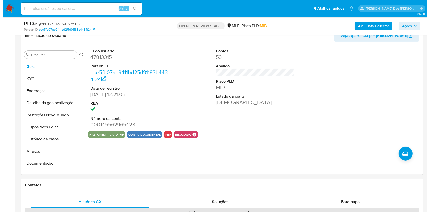
scroll to position [87, 0]
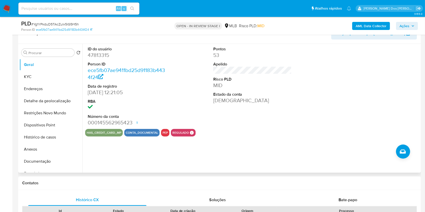
click at [103, 66] on dl "ID do usuário 47813315 Person ID ece5fb07ae9411bd25d91183b4434f24 Data de regis…" at bounding box center [127, 86] width 79 height 80
click at [102, 59] on dd "47813315" at bounding box center [127, 55] width 79 height 7
copy dd "47813315"
click at [102, 59] on dd "47813315" at bounding box center [127, 55] width 79 height 7
click at [39, 83] on button "KYC" at bounding box center [48, 77] width 59 height 12
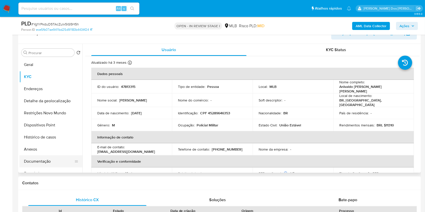
click at [48, 168] on button "Documentação" at bounding box center [48, 162] width 59 height 12
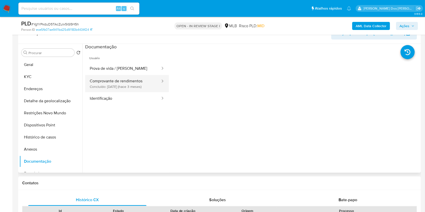
click at [130, 90] on button "Comprovante de rendimentos Concluído: 14/05/2025 (hace 3 meses)" at bounding box center [123, 83] width 76 height 17
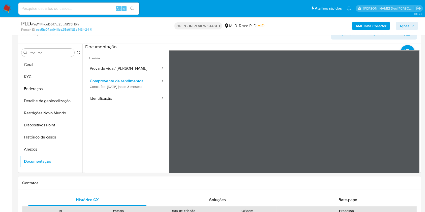
click at [364, 24] on b "AML Data Collector" at bounding box center [371, 26] width 31 height 8
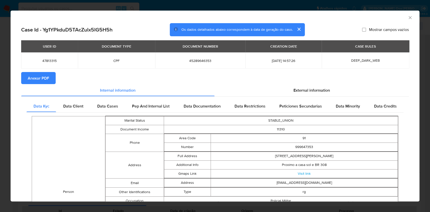
click at [319, 96] on div "External information" at bounding box center [312, 90] width 195 height 12
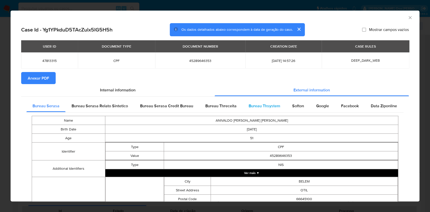
click at [276, 106] on span "Bureau Thsystem" at bounding box center [265, 106] width 32 height 6
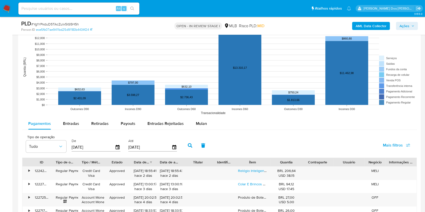
scroll to position [453, 0]
click at [65, 130] on div "Entradas" at bounding box center [71, 123] width 16 height 12
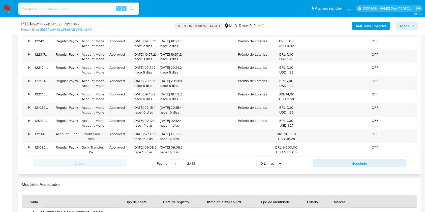
scroll to position [600, 0]
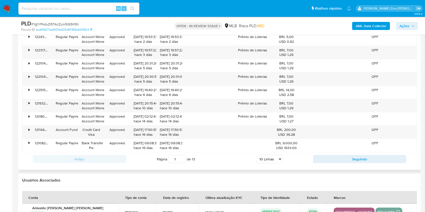
click at [263, 162] on select "5 Linhas 10 Linhas 20 Linhas 25 Linhas 50 Linhas 100 Linhas" at bounding box center [269, 159] width 26 height 9
select select "100"
click at [256, 162] on select "5 Linhas 10 Linhas 20 Linhas 25 Linhas 50 Linhas 100 Linhas" at bounding box center [269, 159] width 26 height 9
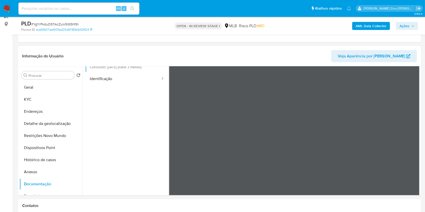
scroll to position [20, 0]
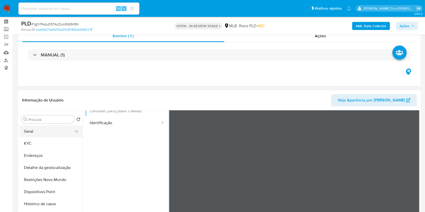
click at [47, 138] on button "Geral" at bounding box center [48, 132] width 59 height 12
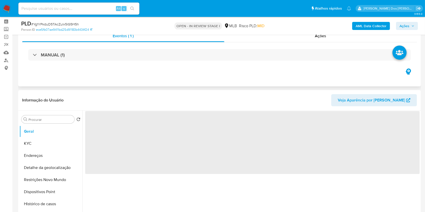
scroll to position [0, 0]
click at [166, 75] on div "Eventos ( 1 ) Ações MANUAL (1)" at bounding box center [219, 56] width 403 height 60
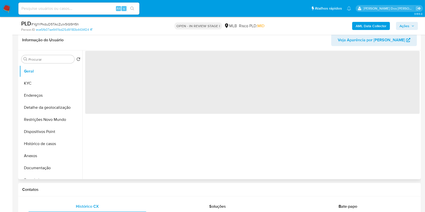
scroll to position [81, 0]
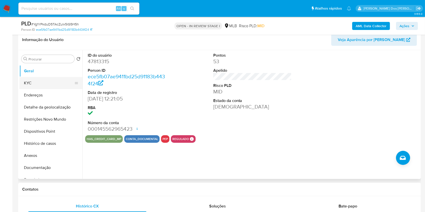
click at [47, 89] on button "KYC" at bounding box center [48, 83] width 59 height 12
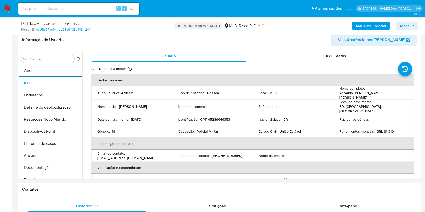
scroll to position [214, 0]
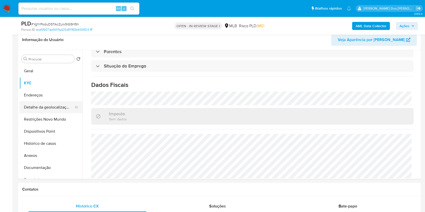
click at [50, 113] on button "Detalhe da geolocalização" at bounding box center [48, 107] width 59 height 12
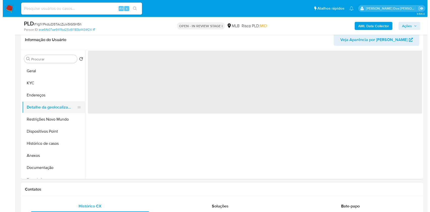
scroll to position [0, 0]
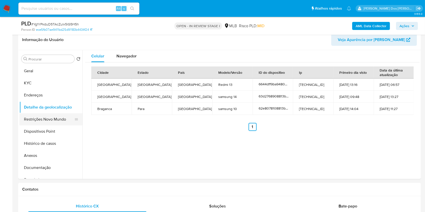
click at [50, 124] on button "Restrições Novo Mundo" at bounding box center [48, 119] width 59 height 12
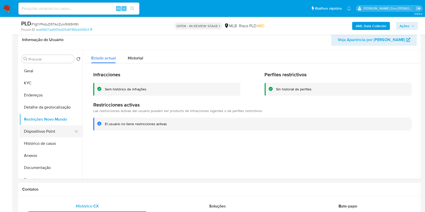
click at [52, 138] on button "Dispositivos Point" at bounding box center [48, 132] width 59 height 12
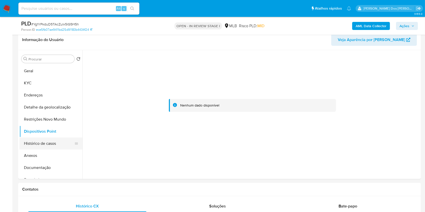
click at [52, 150] on button "Histórico de casos" at bounding box center [48, 144] width 59 height 12
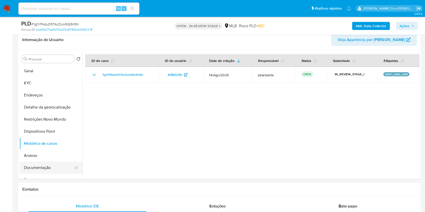
click at [40, 174] on button "Documentação" at bounding box center [48, 168] width 59 height 12
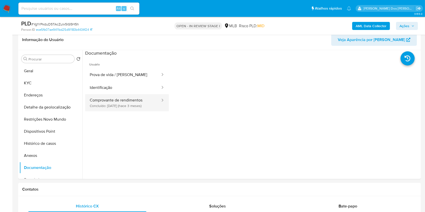
click at [122, 106] on button "Comprovante de rendimentos Concluído: 14/05/2025 (hace 3 meses)" at bounding box center [123, 102] width 76 height 17
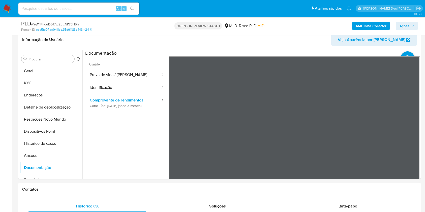
click at [409, 27] on span "Ações" at bounding box center [404, 26] width 10 height 8
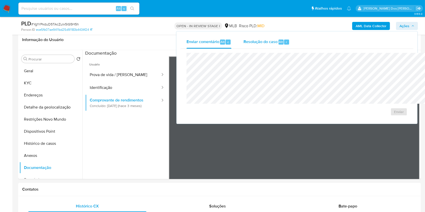
click at [243, 40] on span "Resolução do caso" at bounding box center [260, 42] width 34 height 6
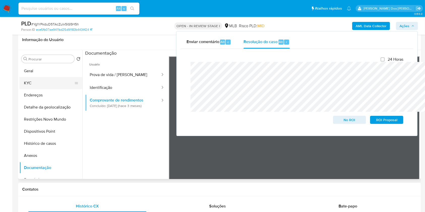
click at [38, 89] on button "KYC" at bounding box center [48, 83] width 59 height 12
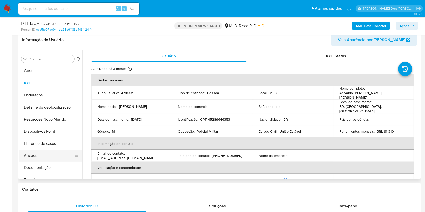
click at [40, 162] on button "Anexos" at bounding box center [48, 156] width 59 height 12
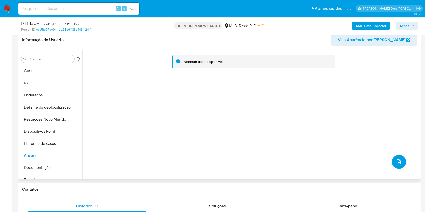
click at [395, 169] on button "upload-file" at bounding box center [399, 162] width 14 height 14
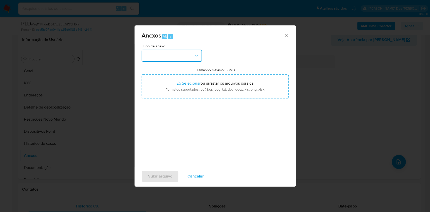
click at [180, 51] on button "button" at bounding box center [172, 56] width 60 height 12
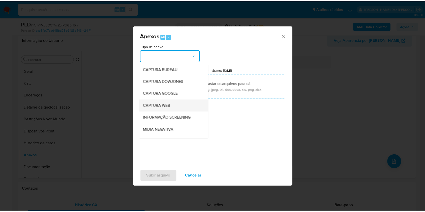
scroll to position [63, 0]
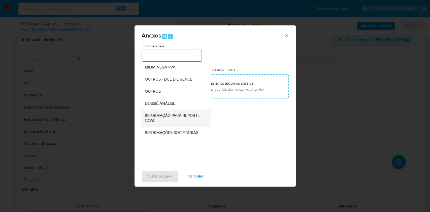
click at [157, 113] on span "INFORMAÇÃO PARA REPORTE - COAF" at bounding box center [174, 118] width 59 height 10
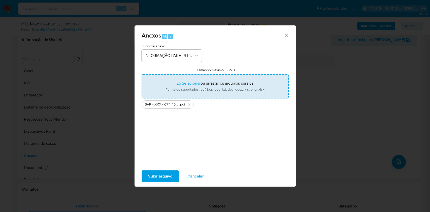
type input "C:\fakepath\Mulan 47813315_2025_08_21_12_04_26.xlsx"
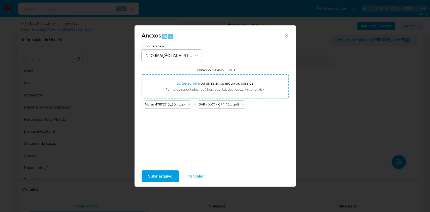
click at [155, 179] on span "Subir arquivo" at bounding box center [160, 176] width 24 height 11
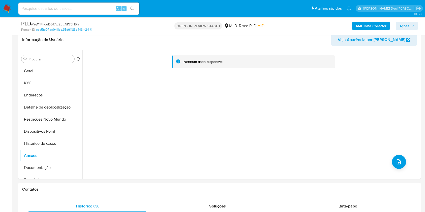
click at [406, 22] on span "Ações" at bounding box center [404, 26] width 10 height 8
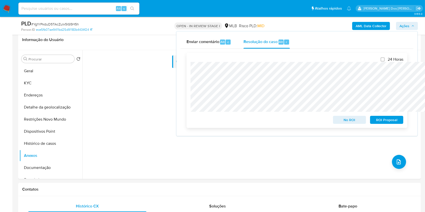
click at [379, 122] on span "ROI Proposal" at bounding box center [387, 119] width 26 height 7
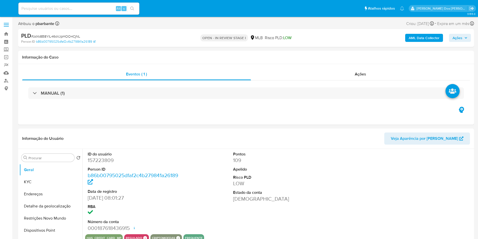
select select "10"
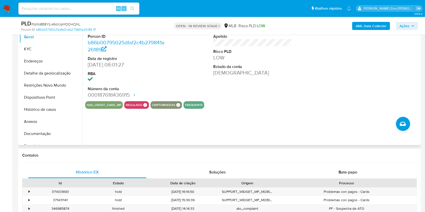
scroll to position [76, 0]
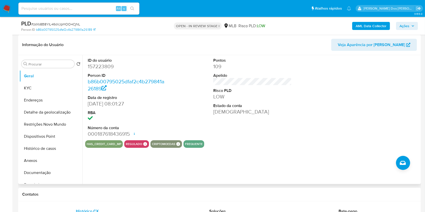
click at [105, 70] on dd "157223809" at bounding box center [127, 66] width 79 height 7
copy dd "157223809"
click at [24, 93] on button "KYC" at bounding box center [48, 88] width 59 height 12
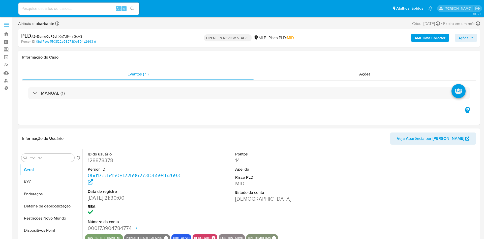
select select "10"
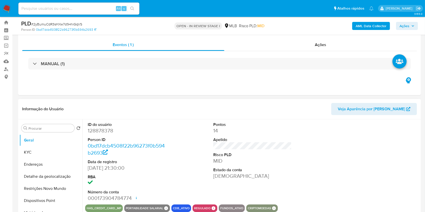
scroll to position [11, 0]
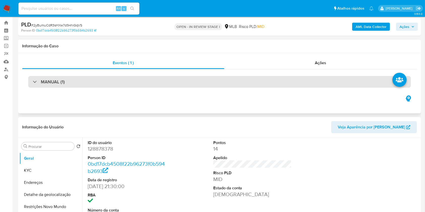
click at [165, 84] on div "MANUAL (1)" at bounding box center [219, 82] width 383 height 12
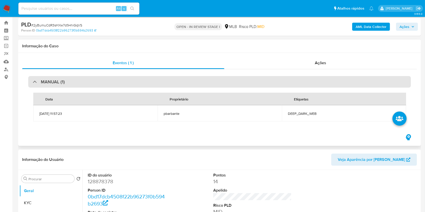
click at [165, 84] on div "MANUAL (1)" at bounding box center [219, 82] width 383 height 12
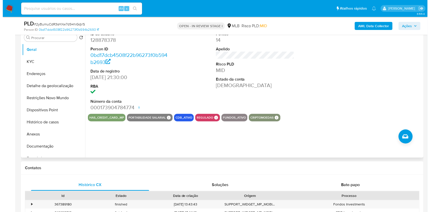
scroll to position [104, 0]
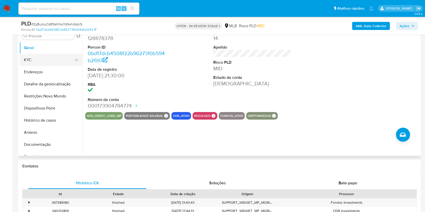
click at [47, 66] on button "KYC" at bounding box center [48, 60] width 59 height 12
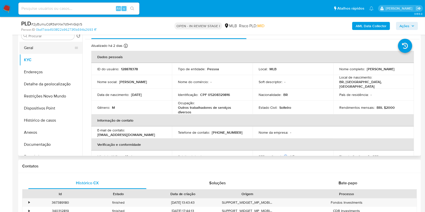
click at [45, 54] on button "Geral" at bounding box center [48, 48] width 59 height 12
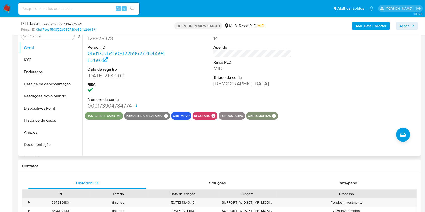
click at [102, 42] on dd "128878378" at bounding box center [127, 38] width 79 height 7
copy dd "128878378"
click at [57, 64] on button "KYC" at bounding box center [48, 60] width 59 height 12
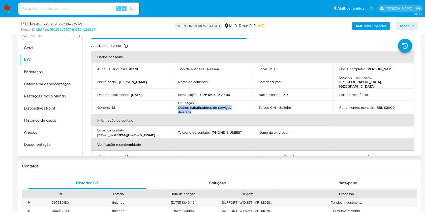
drag, startPoint x: 193, startPoint y: 117, endPoint x: 177, endPoint y: 114, distance: 16.8
click at [177, 114] on td "Ocupação : Outros trabalhadores de serviços diversos" at bounding box center [212, 108] width 81 height 14
copy p "Outros trabalhadores de serviços diversos"
click at [367, 24] on b "AML Data Collector" at bounding box center [371, 26] width 31 height 8
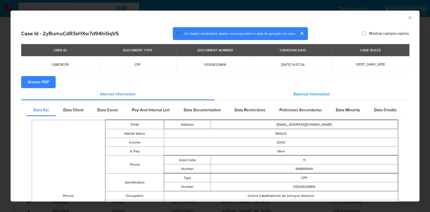
click at [318, 93] on span "External information" at bounding box center [312, 94] width 37 height 6
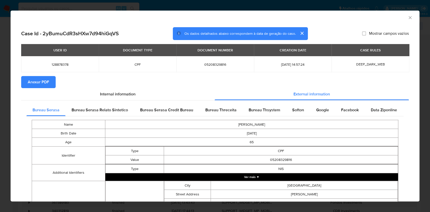
click at [53, 81] on button "Anexar PDF" at bounding box center [38, 82] width 35 height 12
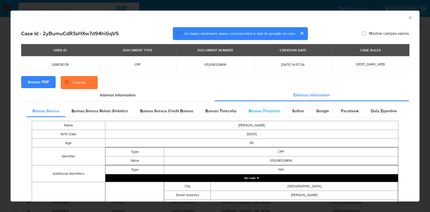
click at [258, 113] on span "Bureau Thsystem" at bounding box center [265, 111] width 32 height 6
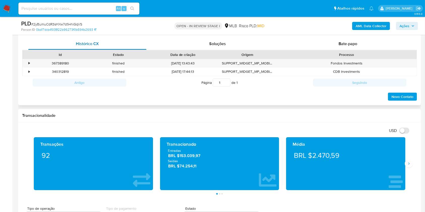
scroll to position [262, 0]
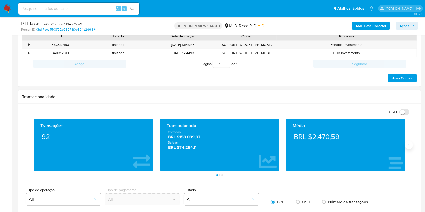
click at [407, 147] on icon "Siguiente" at bounding box center [409, 145] width 4 height 4
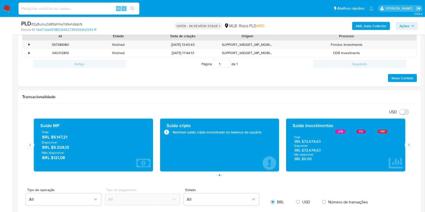
drag, startPoint x: 321, startPoint y: 149, endPoint x: 304, endPoint y: 149, distance: 16.9
click at [304, 144] on span "BRL $72.674,63" at bounding box center [345, 141] width 103 height 5
click at [410, 147] on icon "Siguiente" at bounding box center [409, 145] width 4 height 4
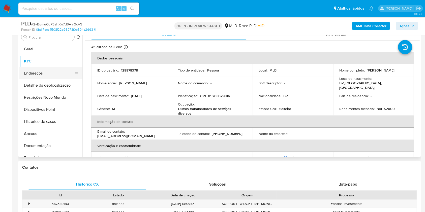
scroll to position [93, 0]
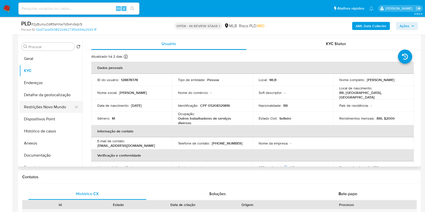
click at [38, 113] on button "Restrições Novo Mundo" at bounding box center [48, 107] width 59 height 12
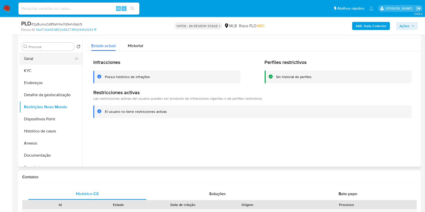
click at [34, 65] on button "Geral" at bounding box center [48, 59] width 59 height 12
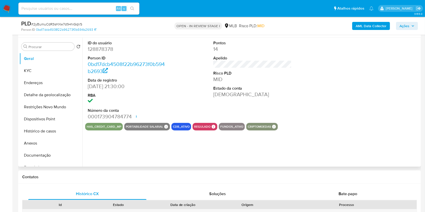
click at [146, 157] on div "ID do usuário 128878378 Person ID 0bd17dcb4508f22b96273f0b594b2693 Data de regi…" at bounding box center [250, 102] width 337 height 129
click at [32, 76] on button "KYC" at bounding box center [48, 71] width 59 height 12
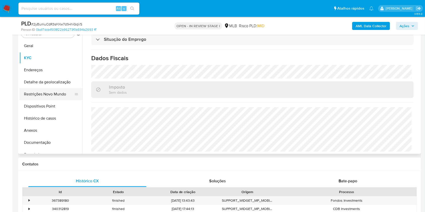
scroll to position [105, 0]
click at [41, 89] on button "Detalhe da geolocalização" at bounding box center [48, 83] width 59 height 12
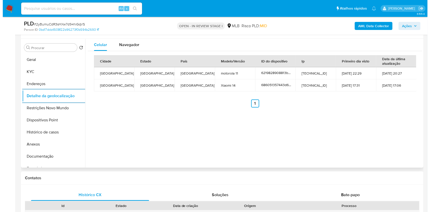
scroll to position [77, 0]
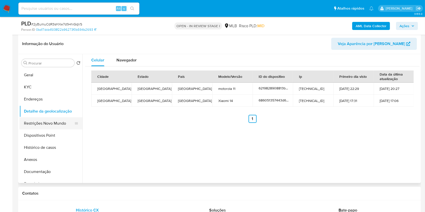
click at [52, 130] on button "Restrições Novo Mundo" at bounding box center [48, 123] width 59 height 12
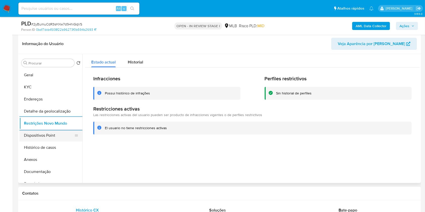
click at [62, 142] on button "Dispositivos Point" at bounding box center [48, 136] width 59 height 12
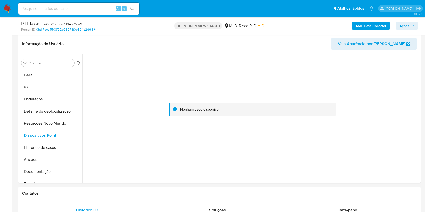
click at [409, 28] on span "Ações" at bounding box center [404, 26] width 10 height 8
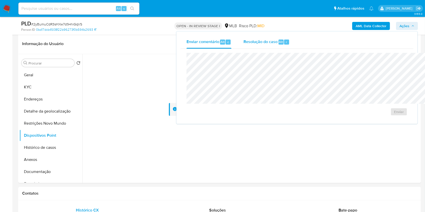
click at [279, 44] on span "Alt" at bounding box center [281, 42] width 4 height 5
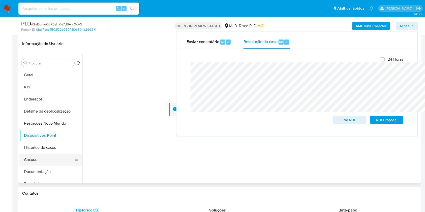
click at [37, 166] on button "Anexos" at bounding box center [48, 160] width 59 height 12
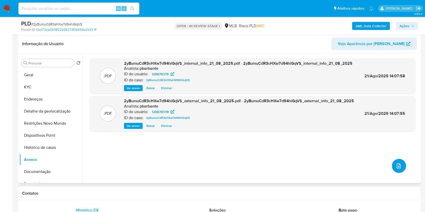
click at [398, 169] on span "upload-file" at bounding box center [399, 166] width 6 height 6
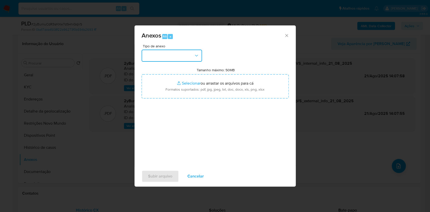
click at [187, 50] on button "button" at bounding box center [172, 56] width 60 height 12
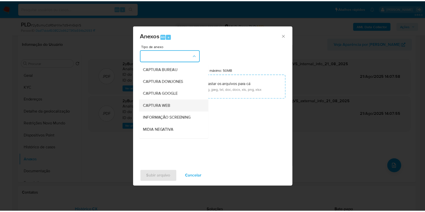
scroll to position [63, 0]
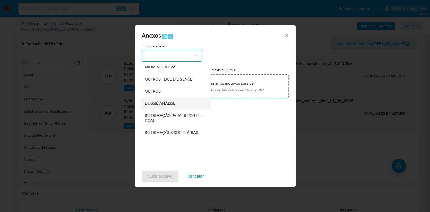
click at [161, 101] on span "DOSSIÊ ANÁLISE" at bounding box center [160, 103] width 30 height 5
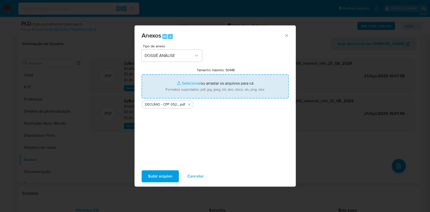
type input "C:\fakepath\Mulan 128878378_2025_08_21_12_31_33.xlsx"
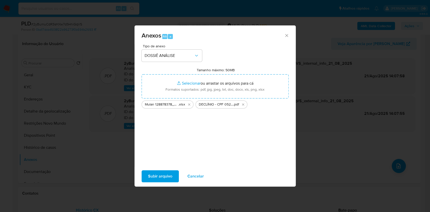
click at [148, 182] on span "Subir arquivo" at bounding box center [160, 176] width 24 height 11
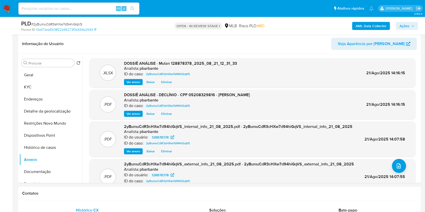
click at [413, 27] on icon "button" at bounding box center [412, 25] width 3 height 3
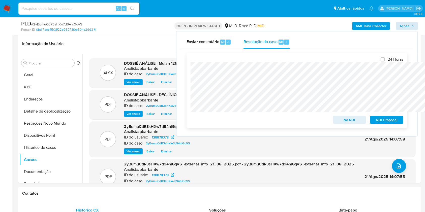
click at [344, 122] on span "No ROI" at bounding box center [349, 119] width 26 height 7
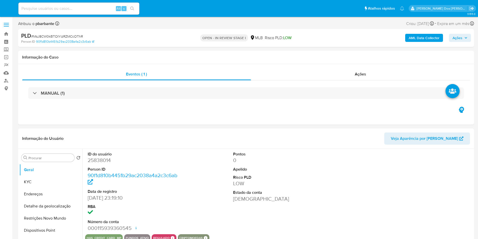
select select "10"
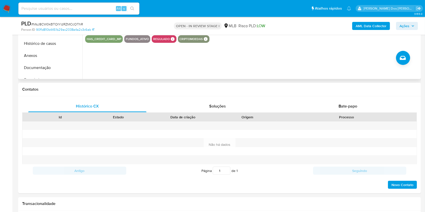
scroll to position [181, 0]
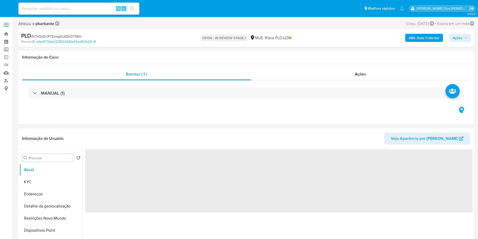
select select "10"
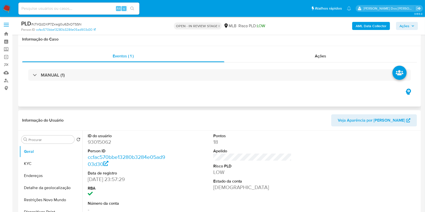
scroll to position [65, 0]
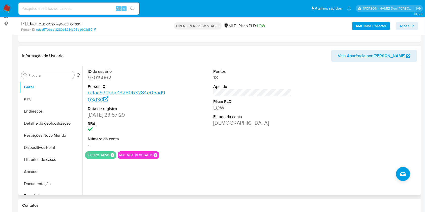
click at [103, 81] on dd "93015062" at bounding box center [127, 77] width 79 height 7
copy dd "93015062"
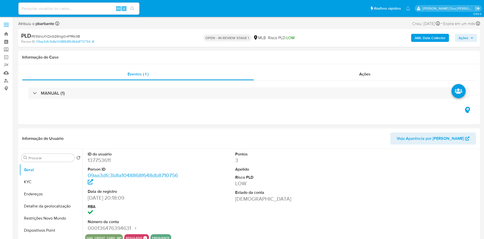
select select "10"
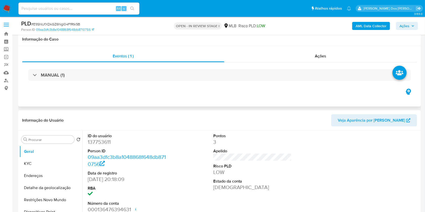
scroll to position [67, 0]
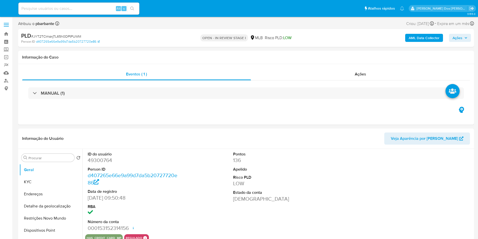
select select "10"
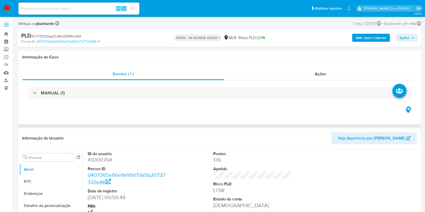
scroll to position [100, 0]
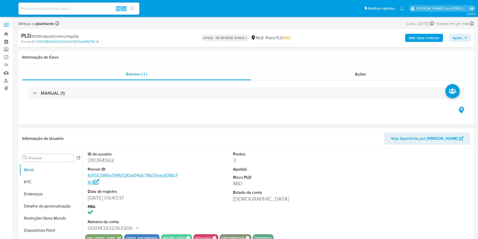
select select "10"
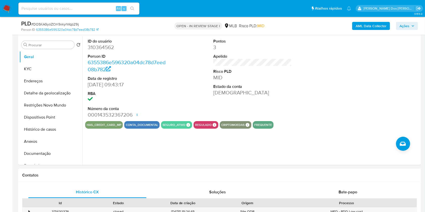
scroll to position [101, 0]
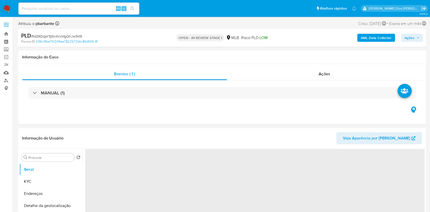
select select "10"
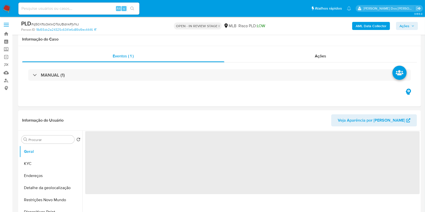
scroll to position [100, 0]
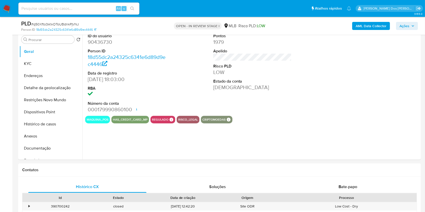
select select "10"
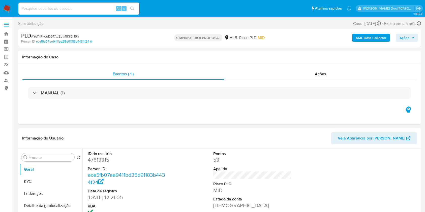
select select "10"
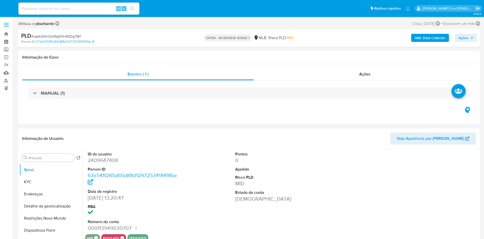
select select "10"
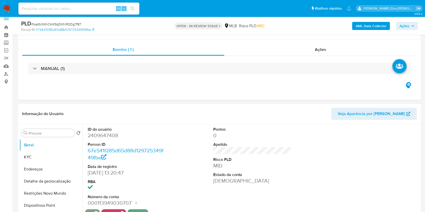
scroll to position [96, 0]
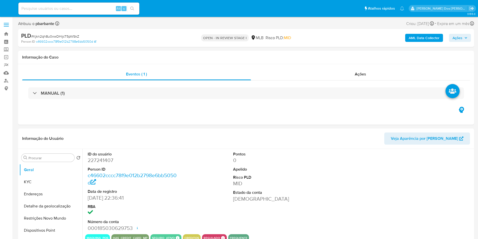
select select "10"
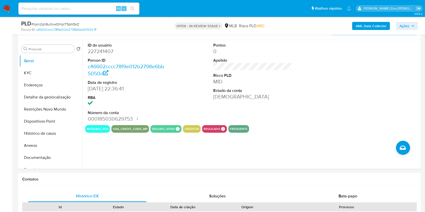
scroll to position [92, 0]
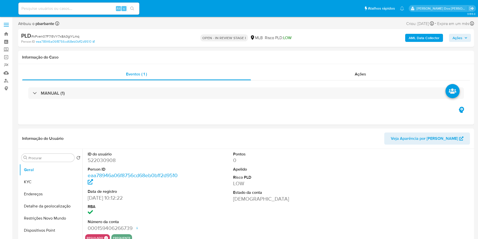
select select "10"
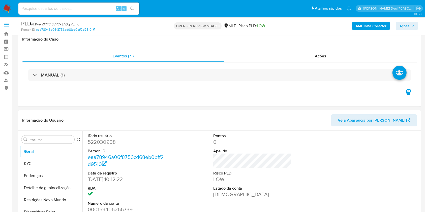
scroll to position [83, 0]
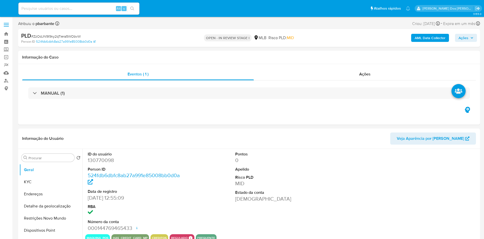
select select "10"
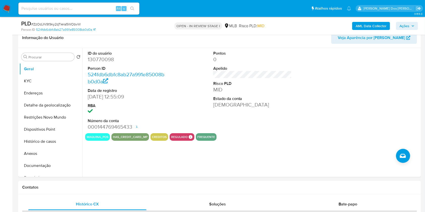
scroll to position [83, 0]
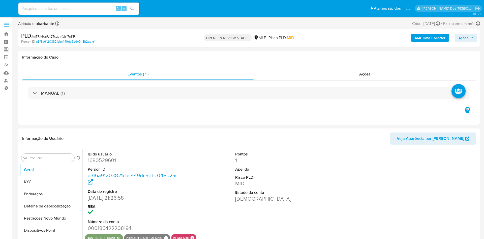
select select "10"
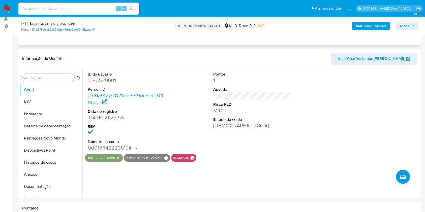
scroll to position [62, 0]
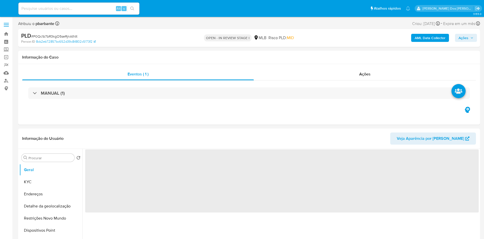
select select "10"
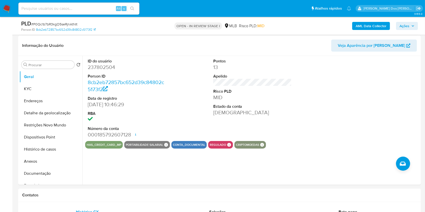
scroll to position [75, 0]
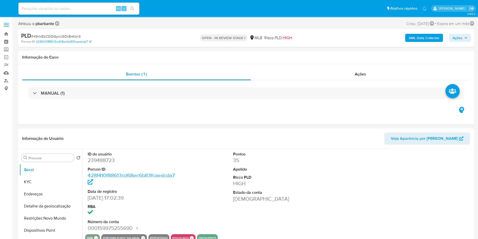
select select "10"
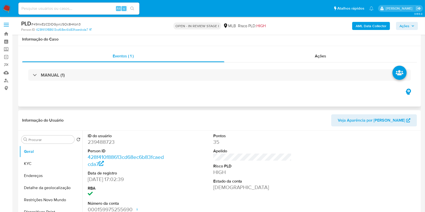
scroll to position [84, 0]
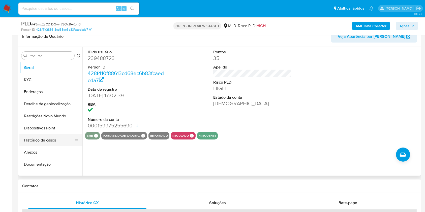
click at [47, 144] on button "Histórico de casos" at bounding box center [48, 140] width 59 height 12
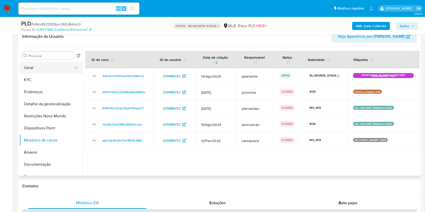
click at [37, 74] on button "Geral" at bounding box center [48, 68] width 59 height 12
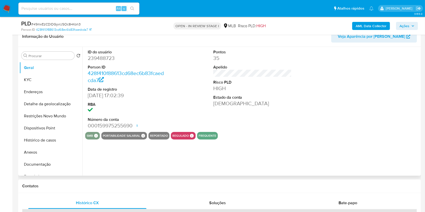
click at [105, 62] on dd "239488723" at bounding box center [127, 58] width 79 height 7
copy dd "239488723"
click at [56, 146] on button "Histórico de casos" at bounding box center [48, 140] width 59 height 12
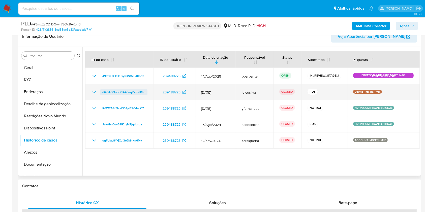
click at [130, 95] on span "dQOTOOopcYtA48eqRxwKlKhu" at bounding box center [123, 92] width 43 height 6
click at [94, 93] on icon "Mostrar/Ocultar" at bounding box center [94, 92] width 4 height 2
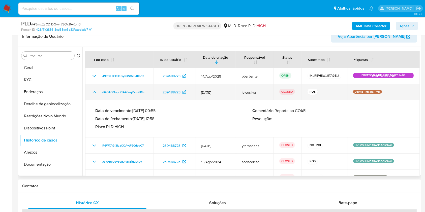
drag, startPoint x: 149, startPoint y: 99, endPoint x: 99, endPoint y: 98, distance: 50.2
click at [99, 98] on td "dQOTOOopcYtA48eqRxwKlKhu" at bounding box center [119, 92] width 68 height 16
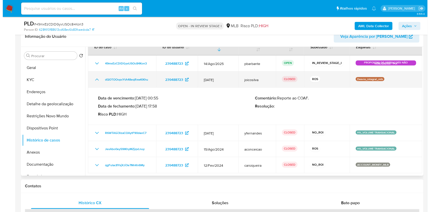
scroll to position [0, 0]
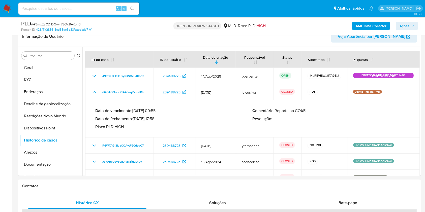
click at [408, 23] on span "Ações" at bounding box center [404, 26] width 10 height 8
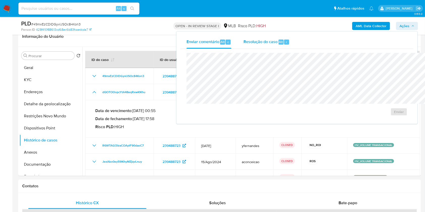
click at [243, 37] on div "Resolução do caso Alt r" at bounding box center [266, 42] width 46 height 13
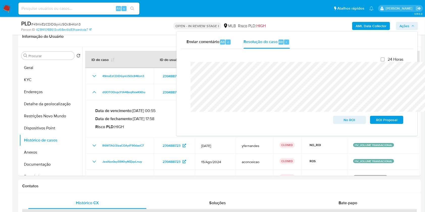
click at [358, 28] on b "AML Data Collector" at bounding box center [371, 26] width 31 height 8
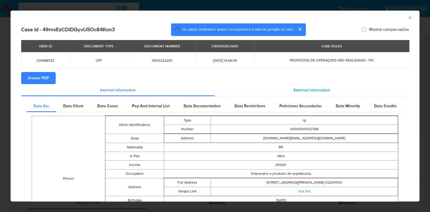
click at [309, 88] on div "External information" at bounding box center [312, 90] width 195 height 12
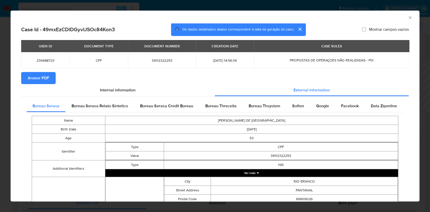
click at [48, 80] on span "Anexar PDF" at bounding box center [38, 78] width 21 height 11
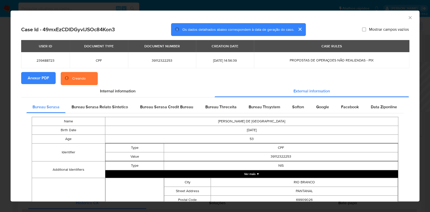
click at [408, 17] on icon "Fechar a janela" at bounding box center [410, 17] width 5 height 5
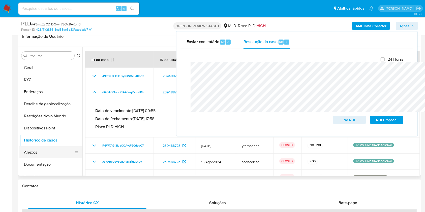
click at [46, 159] on button "Anexos" at bounding box center [48, 152] width 59 height 12
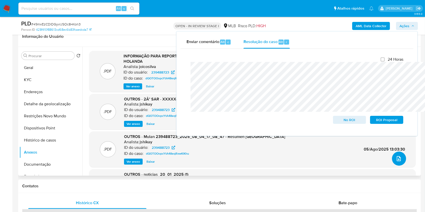
click at [392, 166] on button "upload-file" at bounding box center [399, 159] width 14 height 14
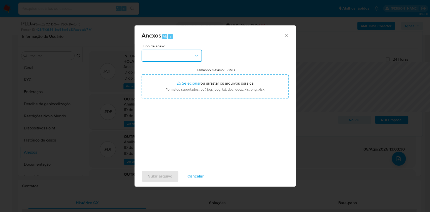
click at [183, 50] on button "button" at bounding box center [172, 56] width 60 height 12
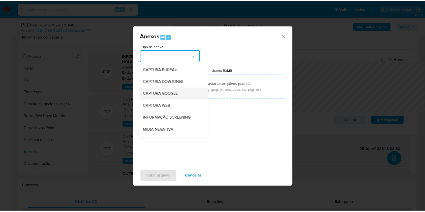
scroll to position [63, 0]
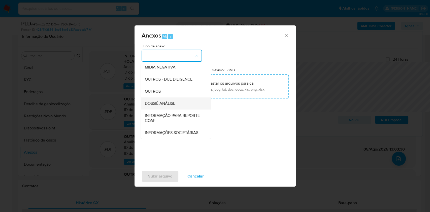
click at [154, 98] on div "DOSSIÊ ANÁLISE" at bounding box center [174, 104] width 59 height 12
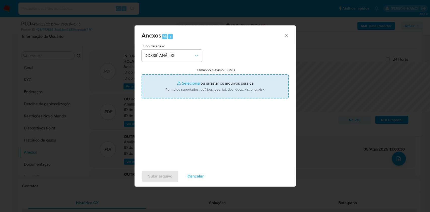
type input "C:\fakepath\Mulan 239488723_2025_08_21_12_35_25.xlsx"
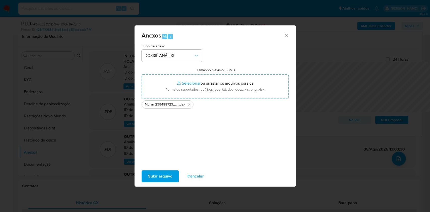
click at [159, 176] on span "Subir arquivo" at bounding box center [160, 176] width 24 height 11
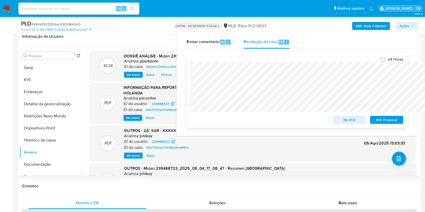
click at [355, 120] on span "No ROI" at bounding box center [349, 119] width 26 height 7
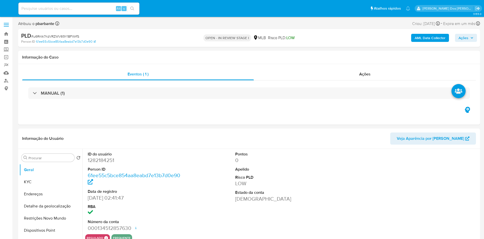
select select "10"
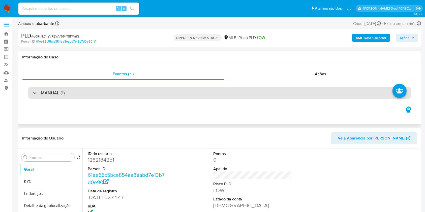
click at [140, 94] on div "MANUAL (1)" at bounding box center [219, 93] width 383 height 12
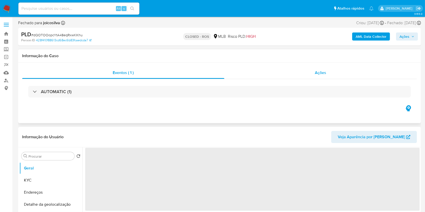
click at [308, 73] on div "Ações" at bounding box center [320, 73] width 193 height 12
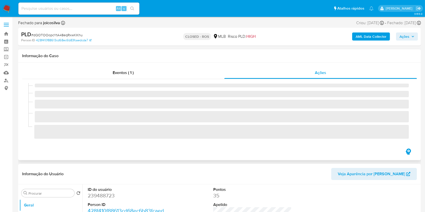
select select "10"
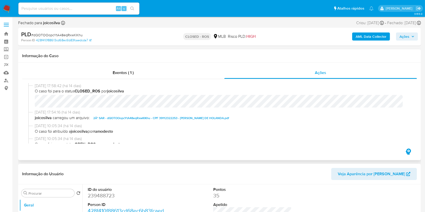
click at [138, 118] on span "2Â° SAR - dQOTOOopcYtA48eqRxwKlKhu - CPF 39112322253 - [PERSON_NAME] DE HOLANDA…" at bounding box center [161, 118] width 136 height 6
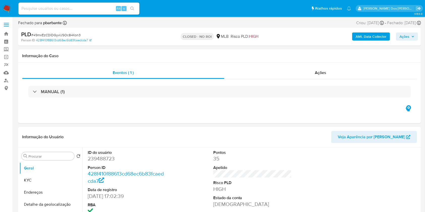
select select "10"
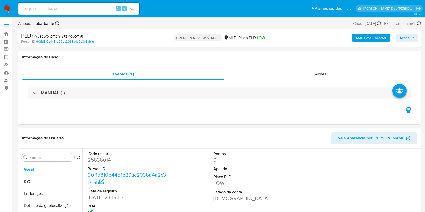
select select "10"
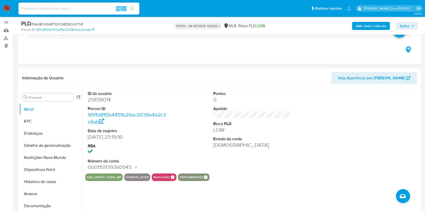
scroll to position [43, 0]
click at [43, 127] on button "KYC" at bounding box center [48, 121] width 59 height 12
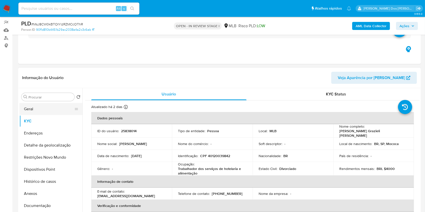
click at [57, 114] on button "Geral" at bounding box center [48, 109] width 59 height 12
